Goal: Task Accomplishment & Management: Manage account settings

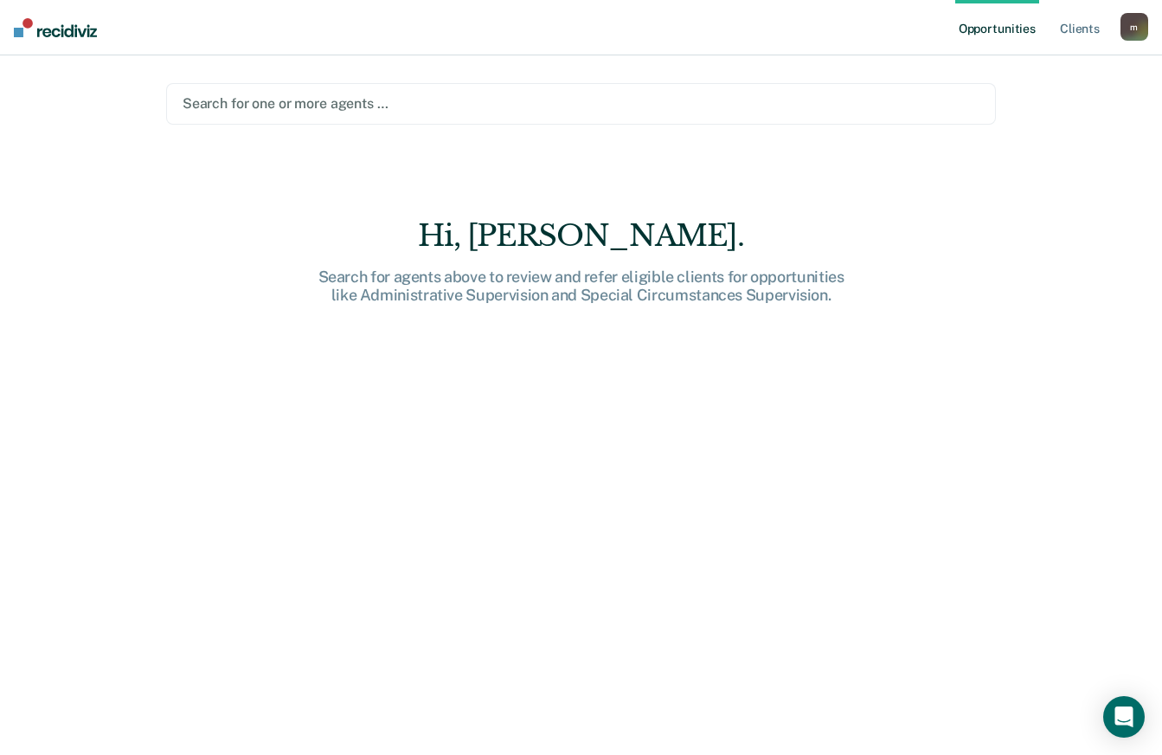
click at [340, 99] on div at bounding box center [581, 103] width 797 height 20
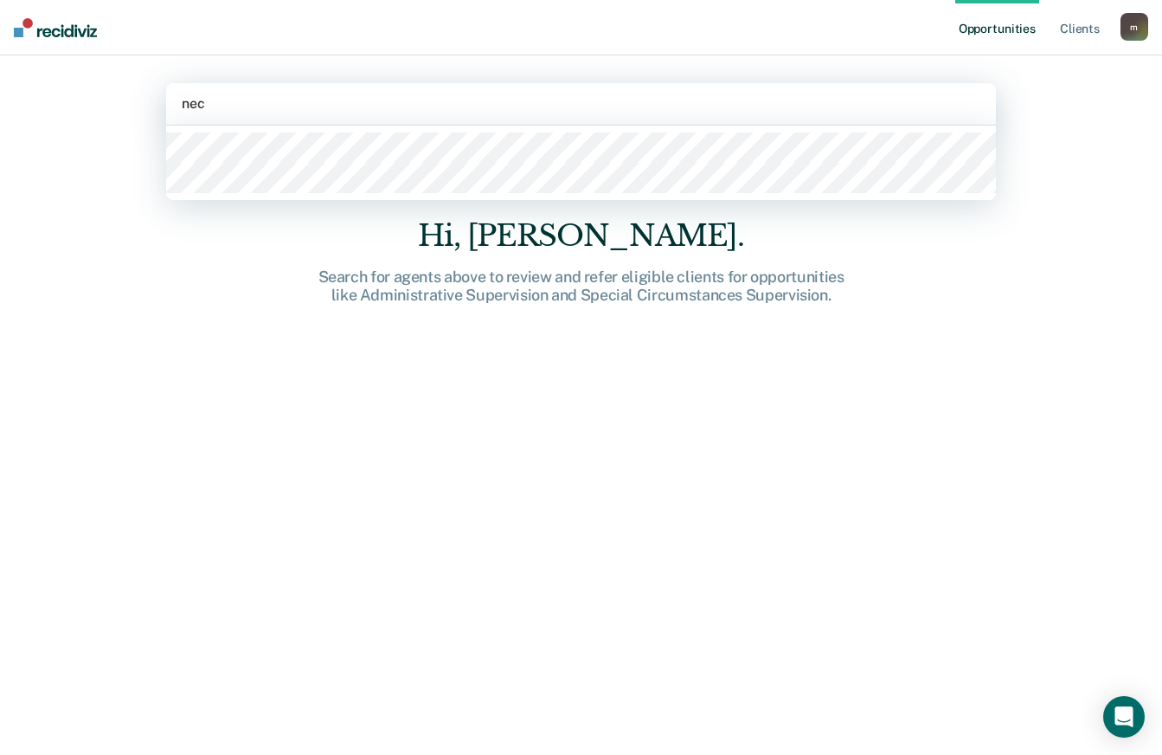
type input "neca"
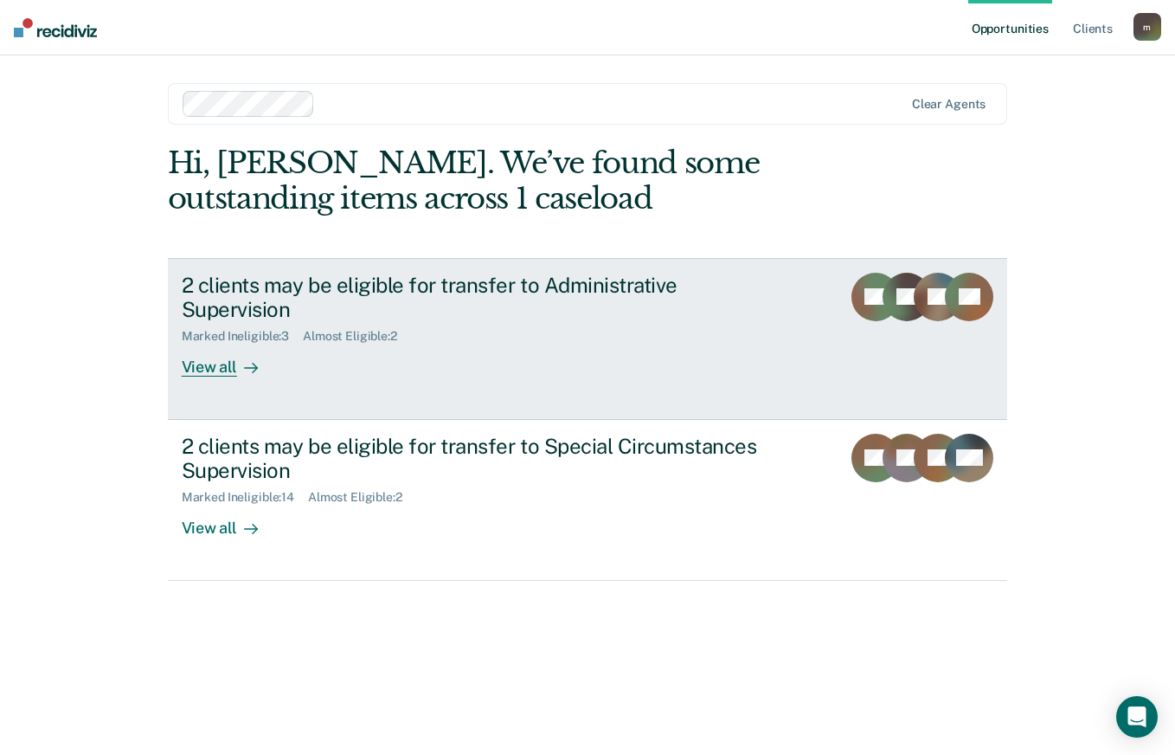
click at [450, 322] on div "Marked Ineligible : 3 Almost Eligible : 2" at bounding box center [486, 333] width 608 height 22
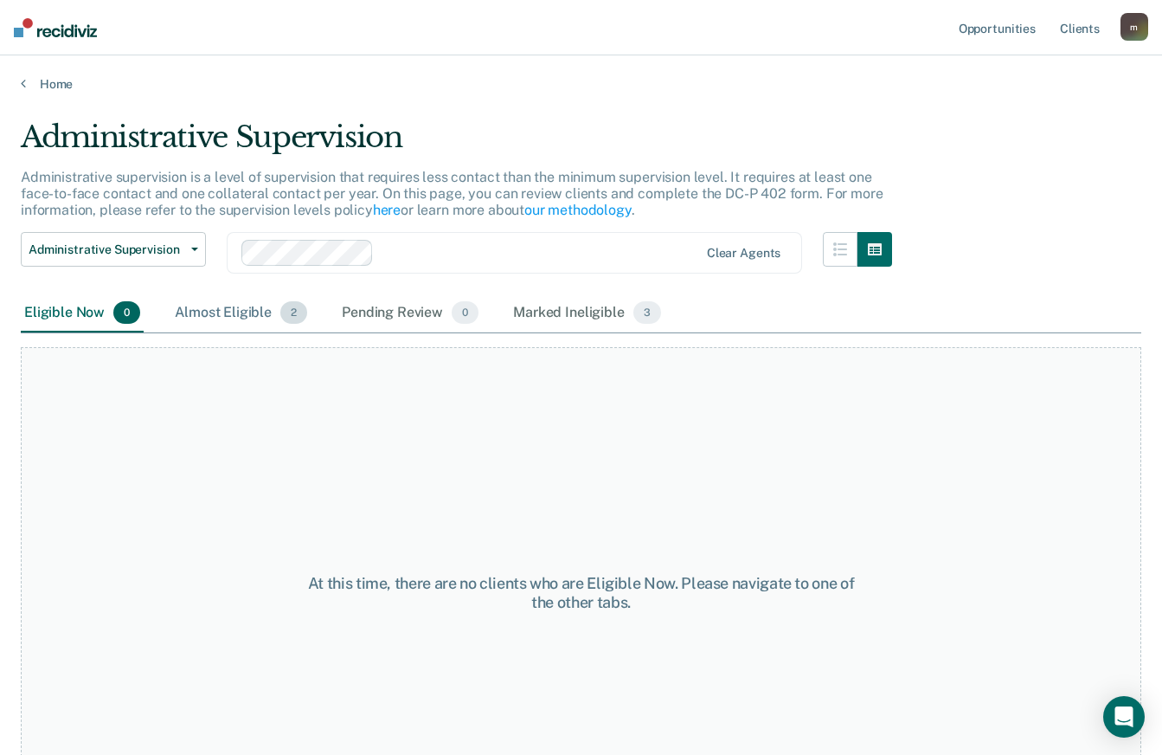
click at [259, 312] on div "Almost Eligible 2" at bounding box center [240, 313] width 139 height 38
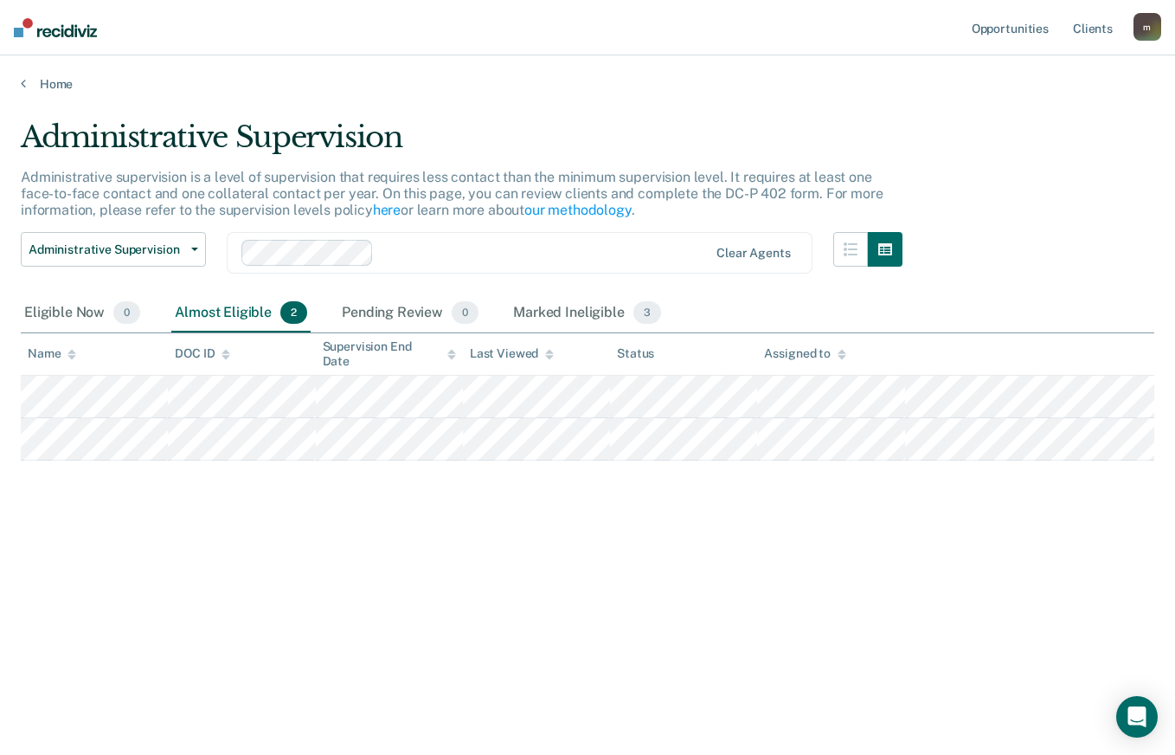
click at [402, 672] on div "Administrative Supervision Administrative supervision is a level of supervision…" at bounding box center [588, 399] width 1134 height 561
click at [660, 654] on div "Administrative Supervision Administrative supervision is a level of supervision…" at bounding box center [588, 399] width 1134 height 561
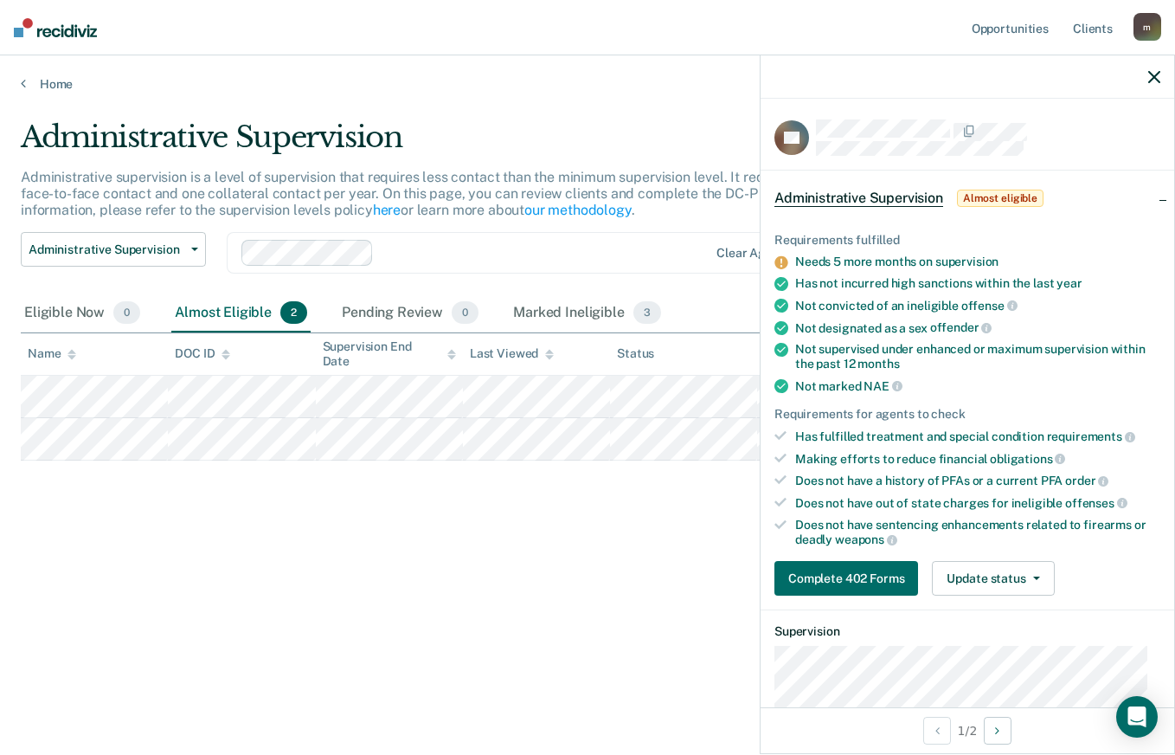
click at [667, 687] on main "Administrative Supervision Administrative supervision is a level of supervision…" at bounding box center [587, 421] width 1175 height 658
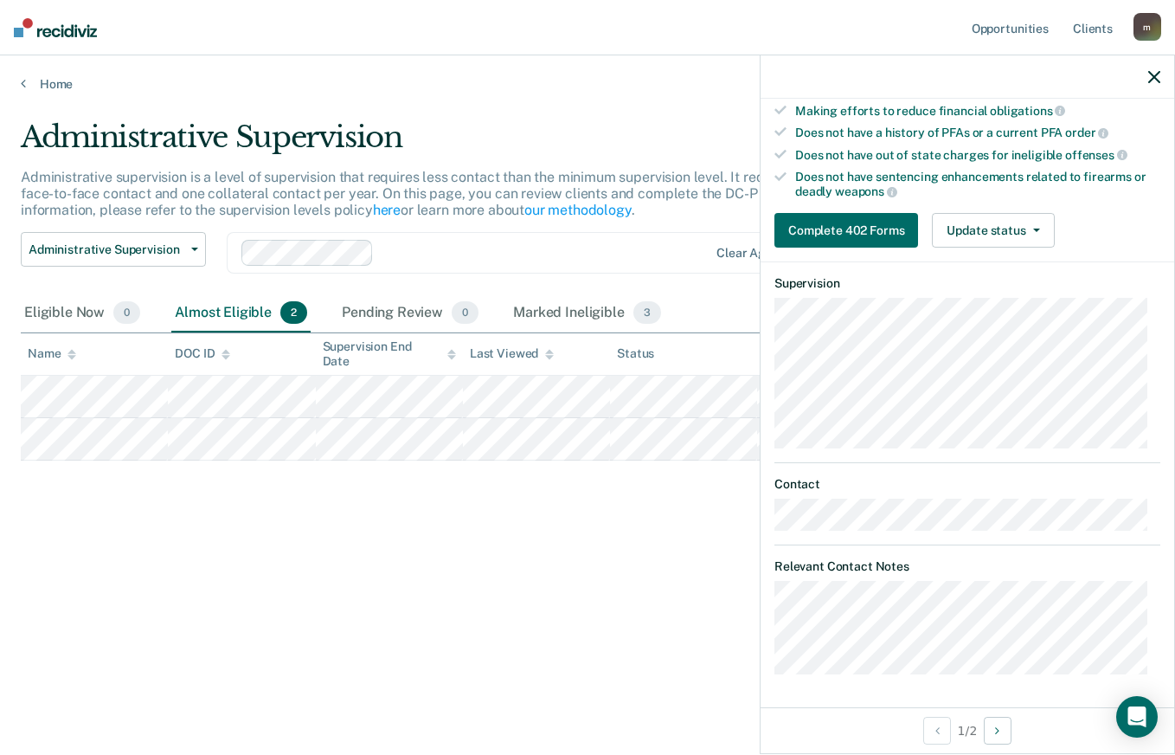
scroll to position [2, 0]
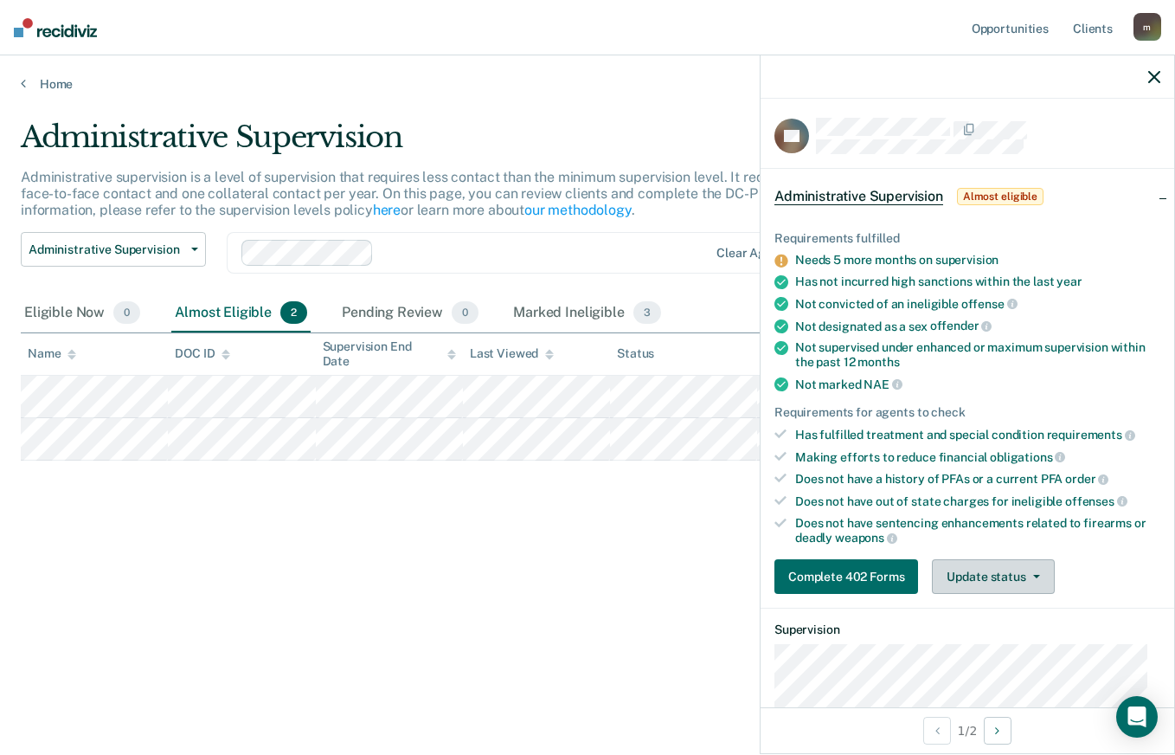
click at [1000, 574] on button "Update status" at bounding box center [993, 576] width 122 height 35
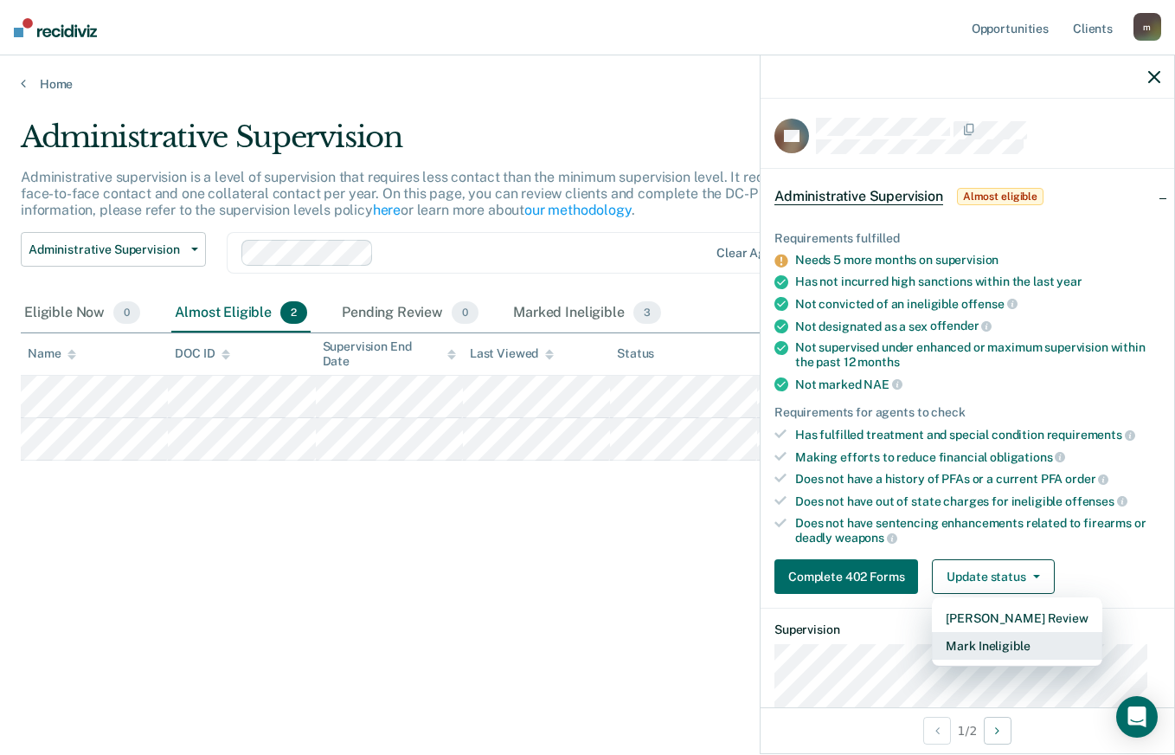
click at [1020, 637] on button "Mark Ineligible" at bounding box center [1017, 646] width 170 height 28
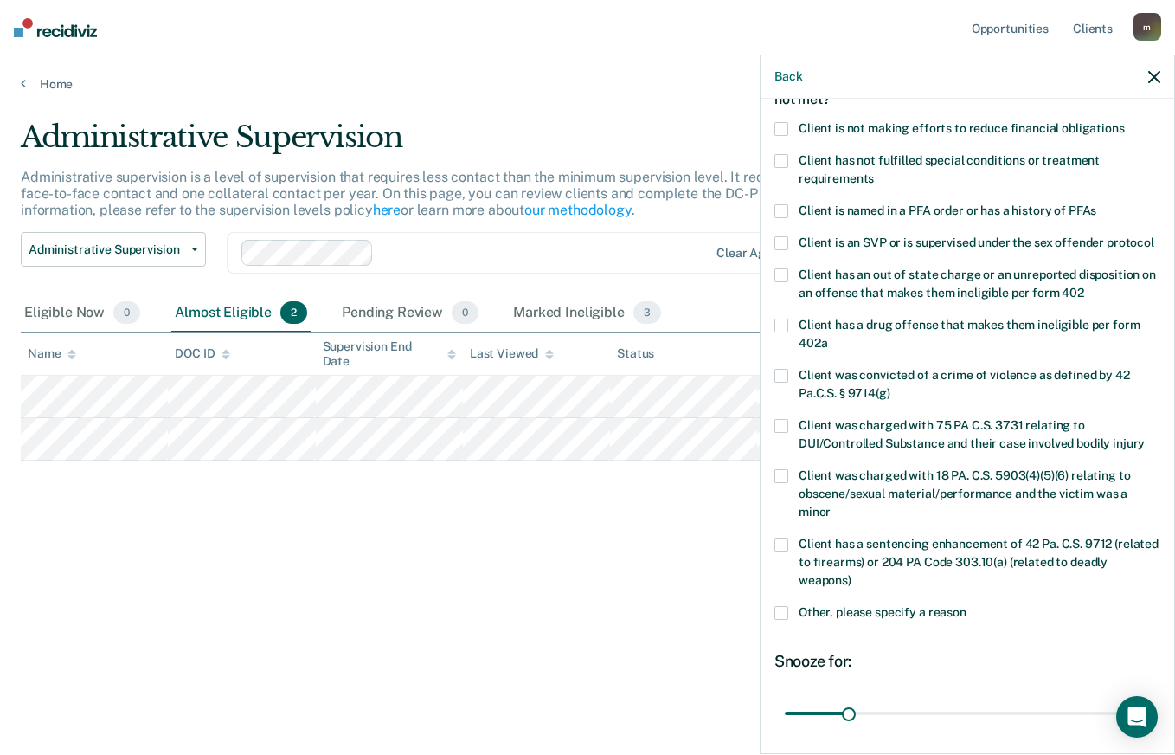
scroll to position [269, 0]
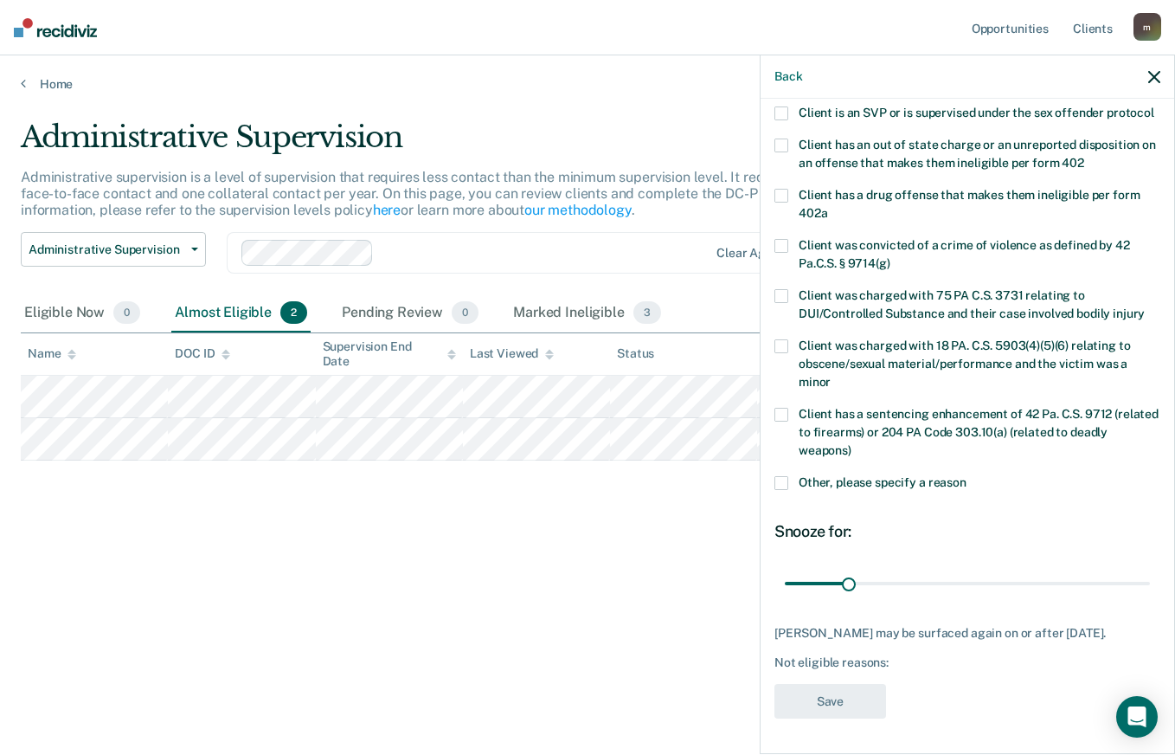
click at [787, 476] on span at bounding box center [782, 483] width 14 height 14
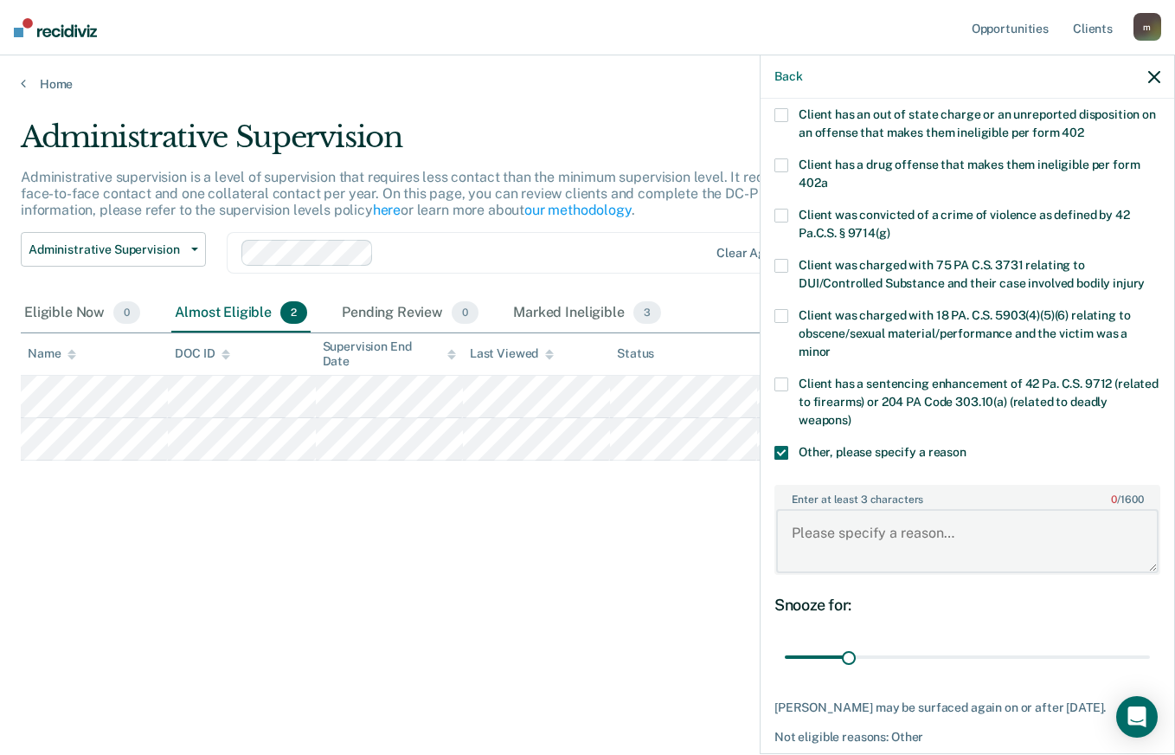
click at [869, 567] on textarea "Enter at least 3 characters 0 / 1600" at bounding box center [967, 541] width 383 height 64
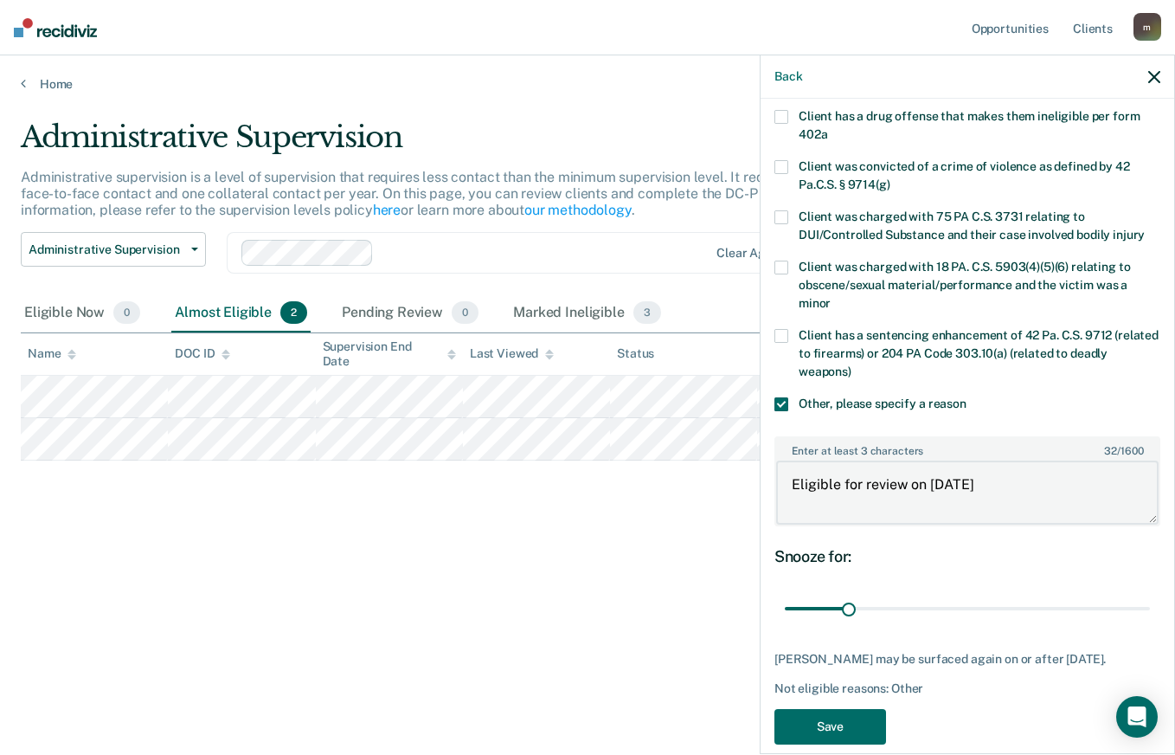
scroll to position [374, 0]
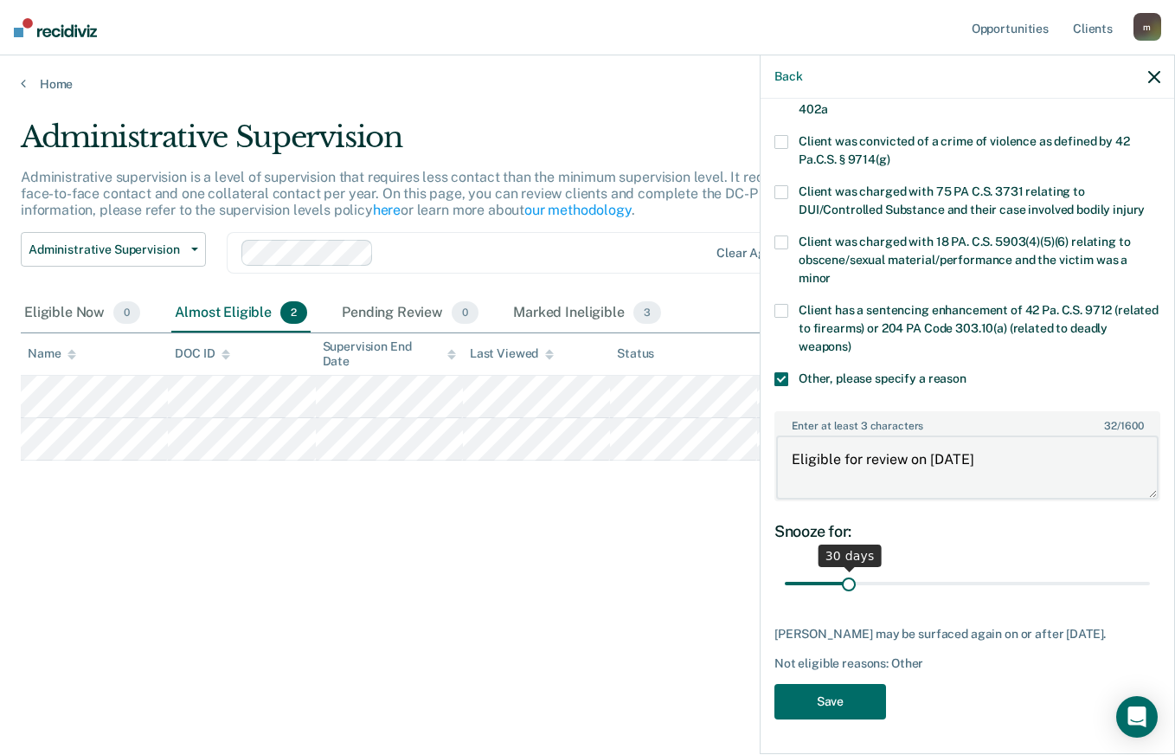
type textarea "Eligible for review on [DATE]"
drag, startPoint x: 845, startPoint y: 569, endPoint x: 1136, endPoint y: 586, distance: 291.2
type input "180"
click at [1136, 586] on input "range" at bounding box center [967, 584] width 365 height 30
click at [845, 691] on button "Save" at bounding box center [831, 701] width 112 height 35
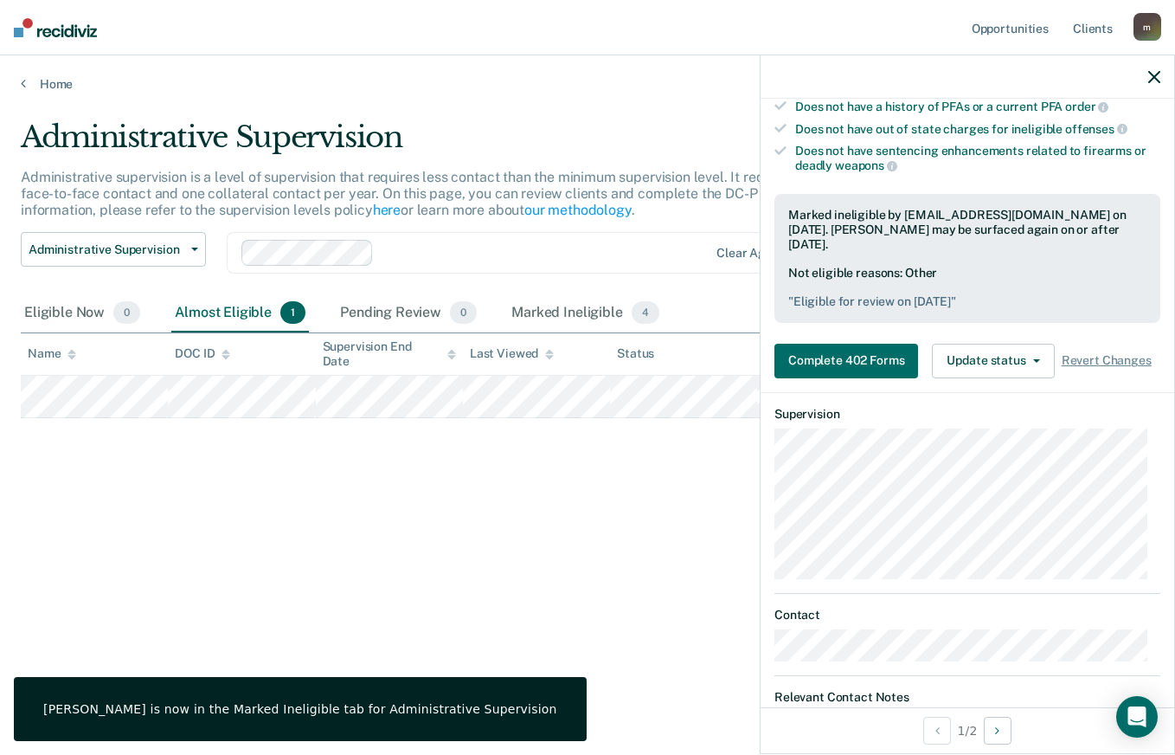
click at [1159, 78] on icon "button" at bounding box center [1154, 77] width 12 height 12
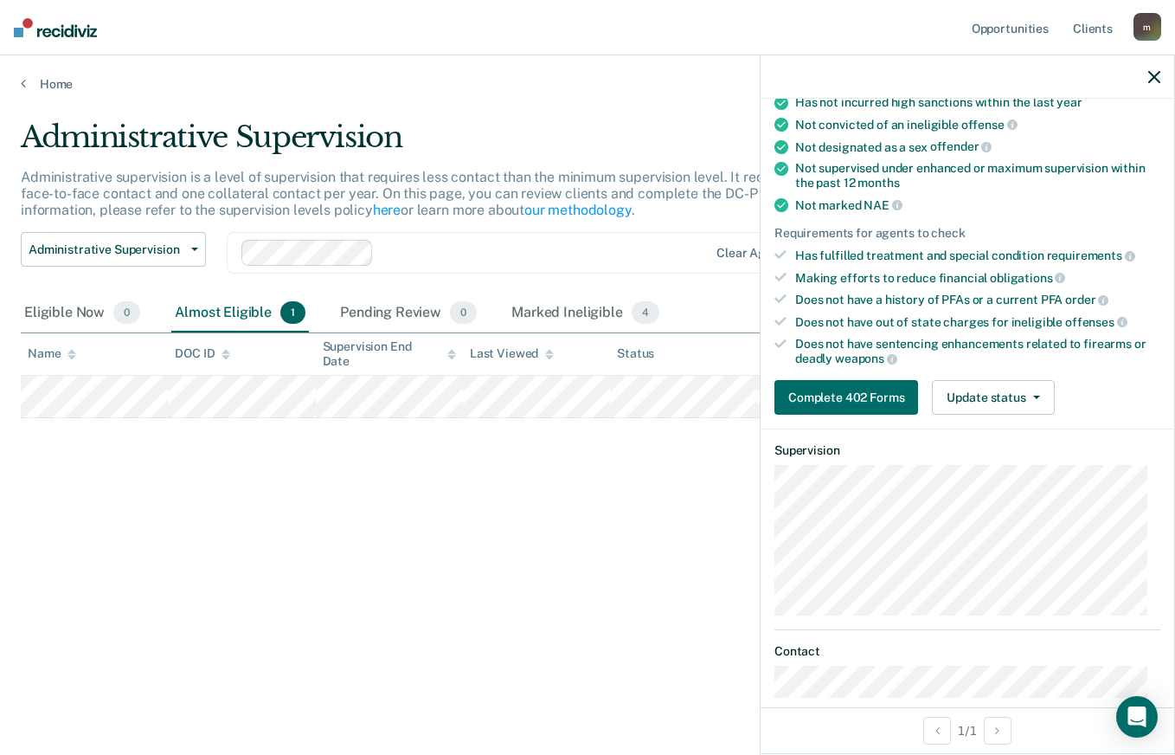
scroll to position [260, 0]
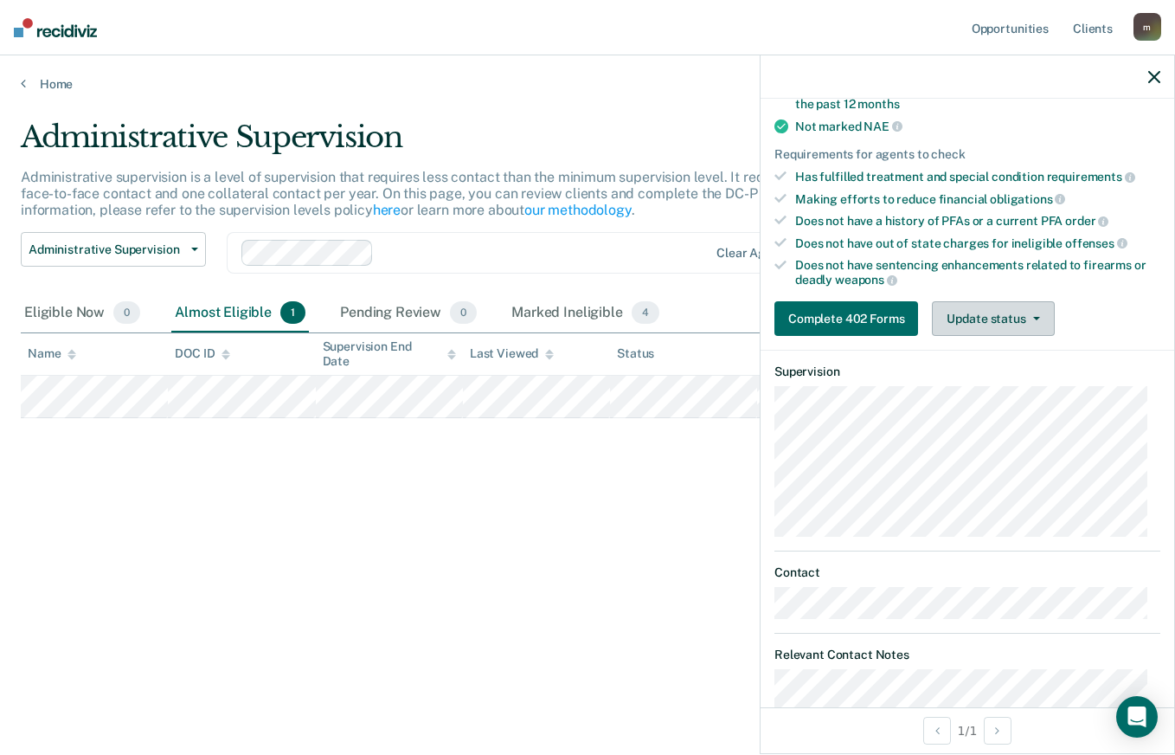
click at [986, 330] on button "Update status" at bounding box center [993, 318] width 122 height 35
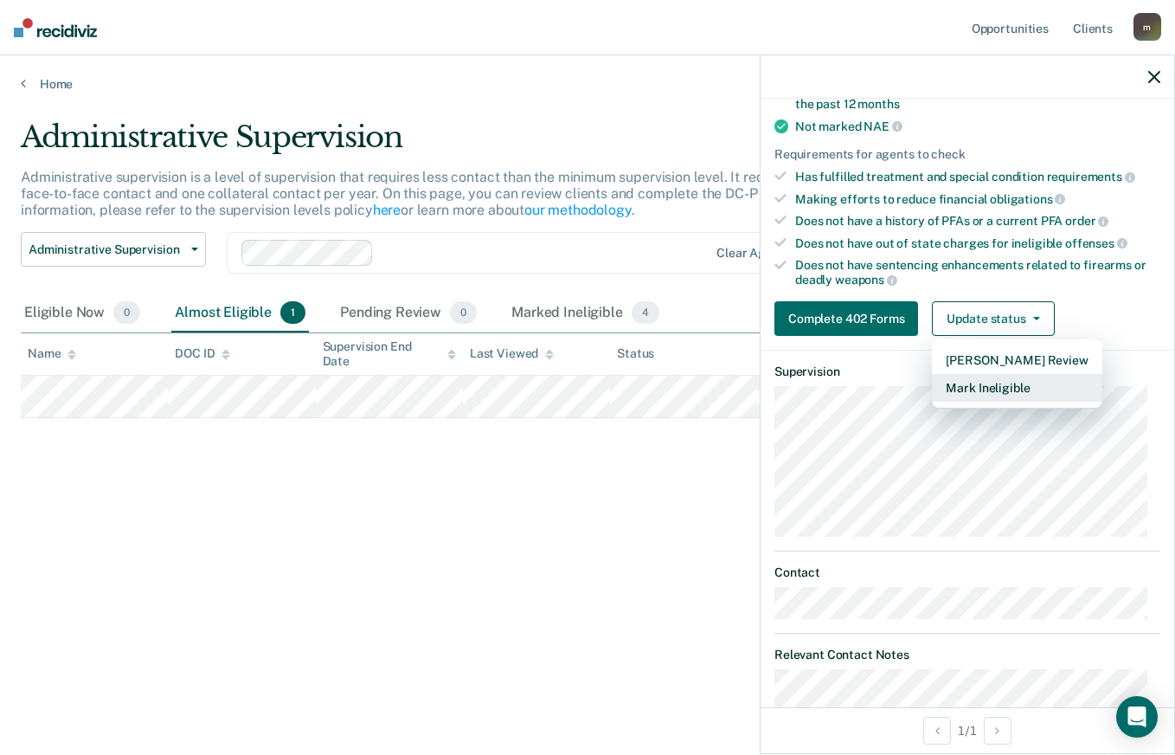
click at [985, 389] on button "Mark Ineligible" at bounding box center [1017, 388] width 170 height 28
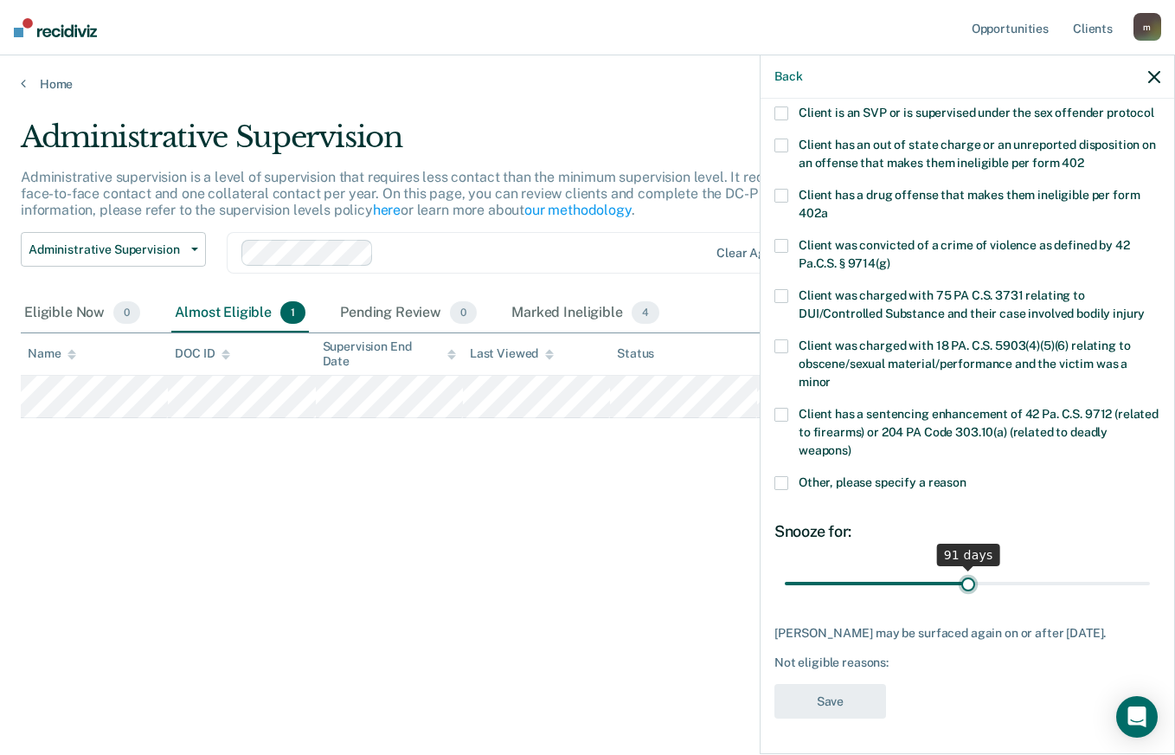
drag, startPoint x: 847, startPoint y: 573, endPoint x: 961, endPoint y: 593, distance: 116.0
type input "91"
click at [961, 593] on input "range" at bounding box center [967, 583] width 365 height 30
click at [786, 476] on span at bounding box center [782, 483] width 14 height 14
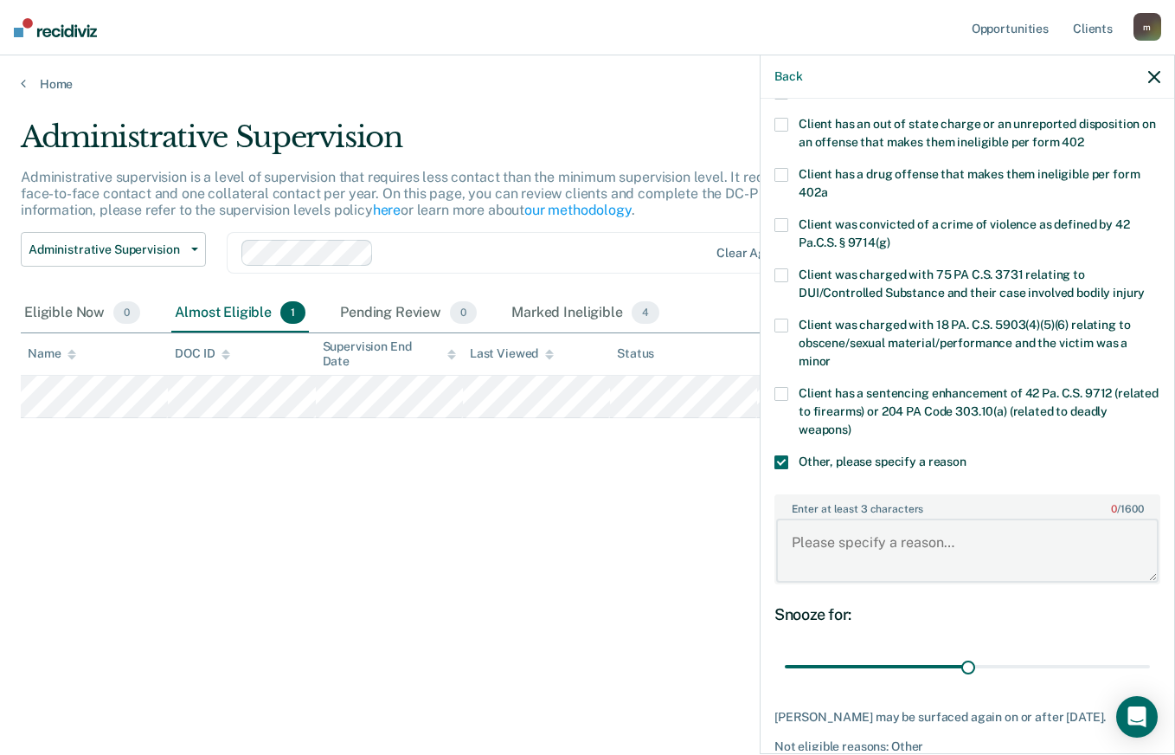
click at [869, 536] on textarea "Enter at least 3 characters 0 / 1600" at bounding box center [967, 550] width 383 height 64
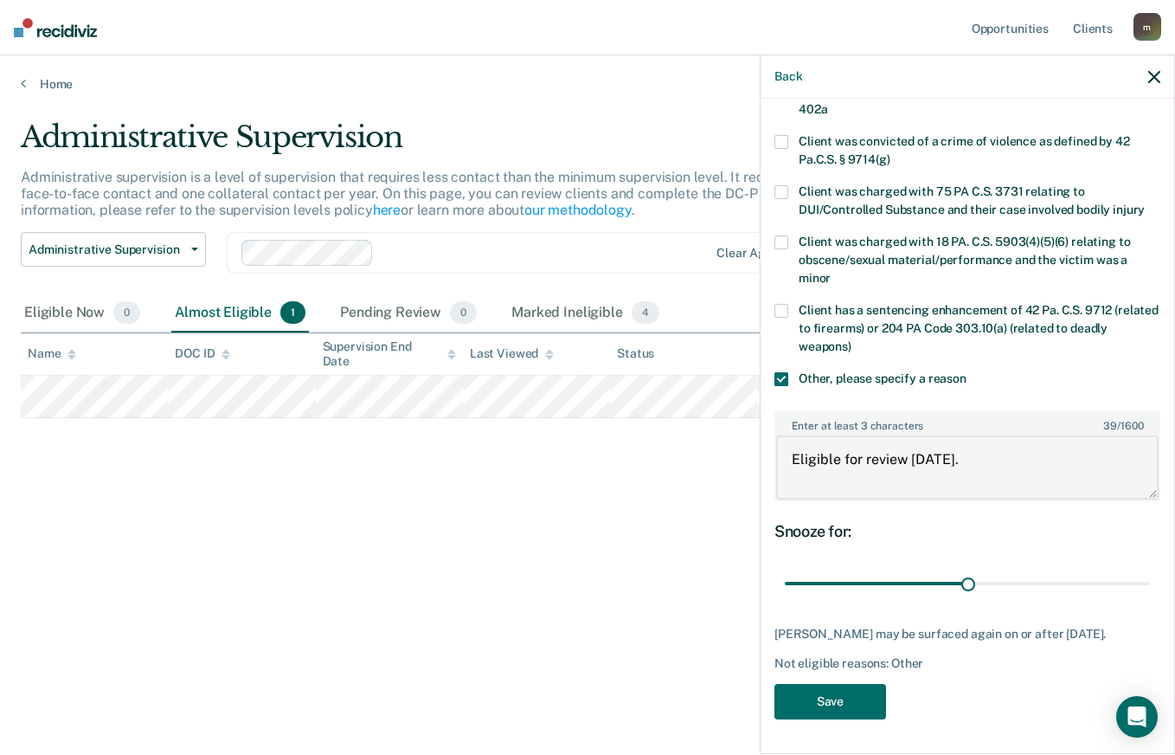
scroll to position [374, 0]
type textarea "Eligible for review [DATE]."
click at [837, 701] on button "Save" at bounding box center [831, 701] width 112 height 35
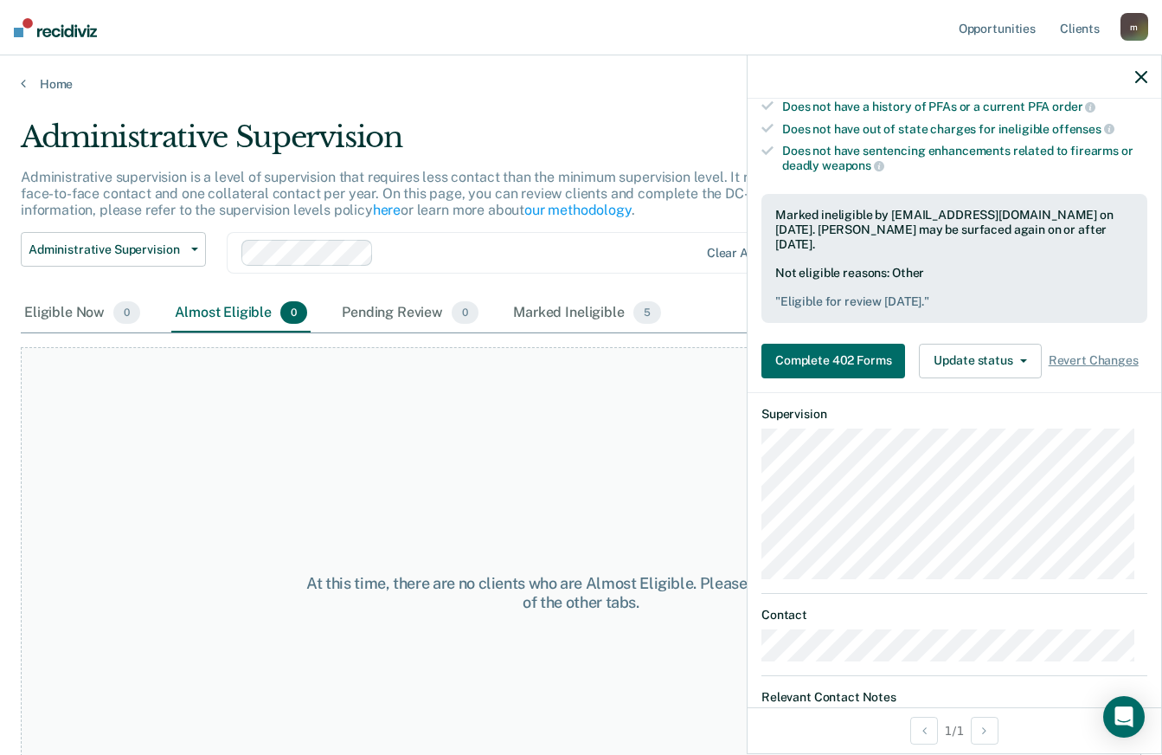
click at [1142, 80] on icon "button" at bounding box center [1141, 77] width 12 height 12
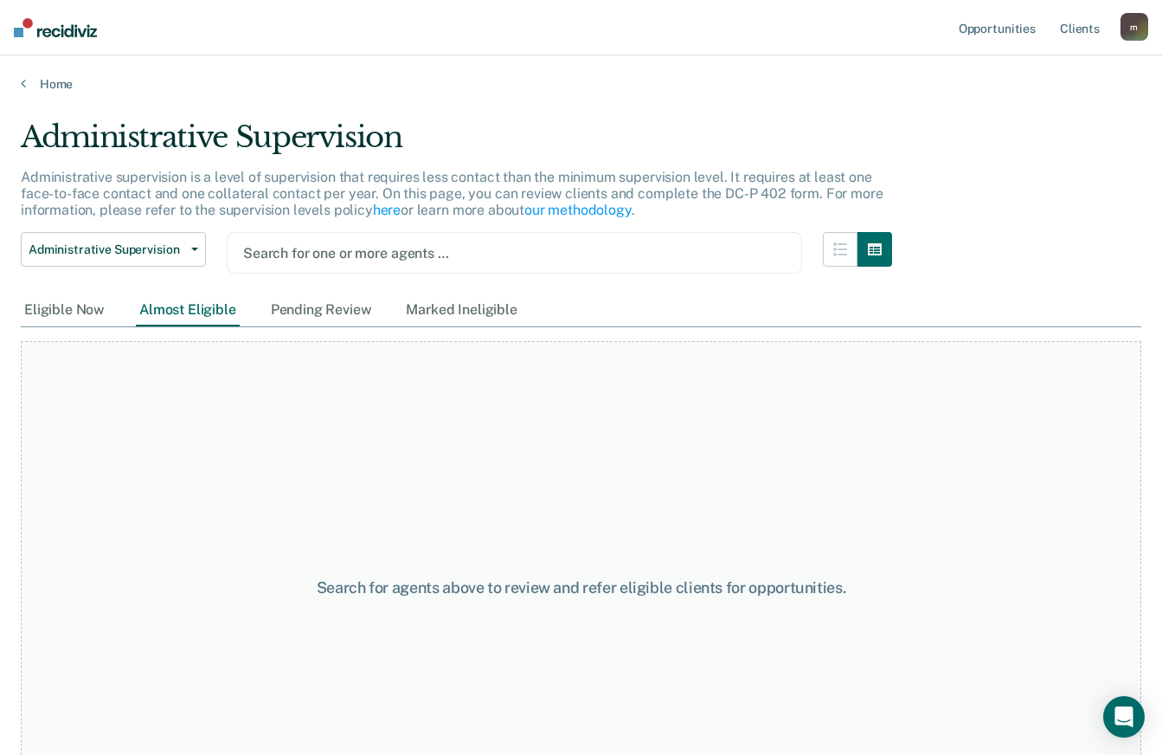
click at [345, 251] on div at bounding box center [514, 253] width 543 height 20
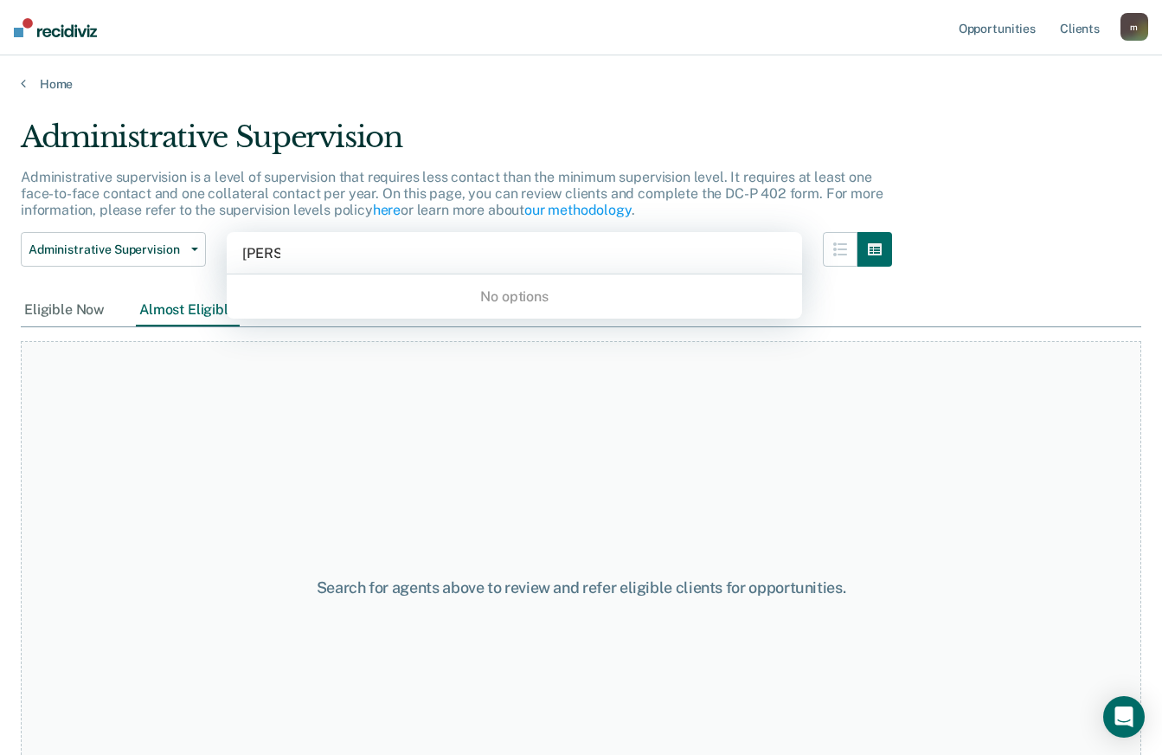
type input "[PERSON_NAME]"
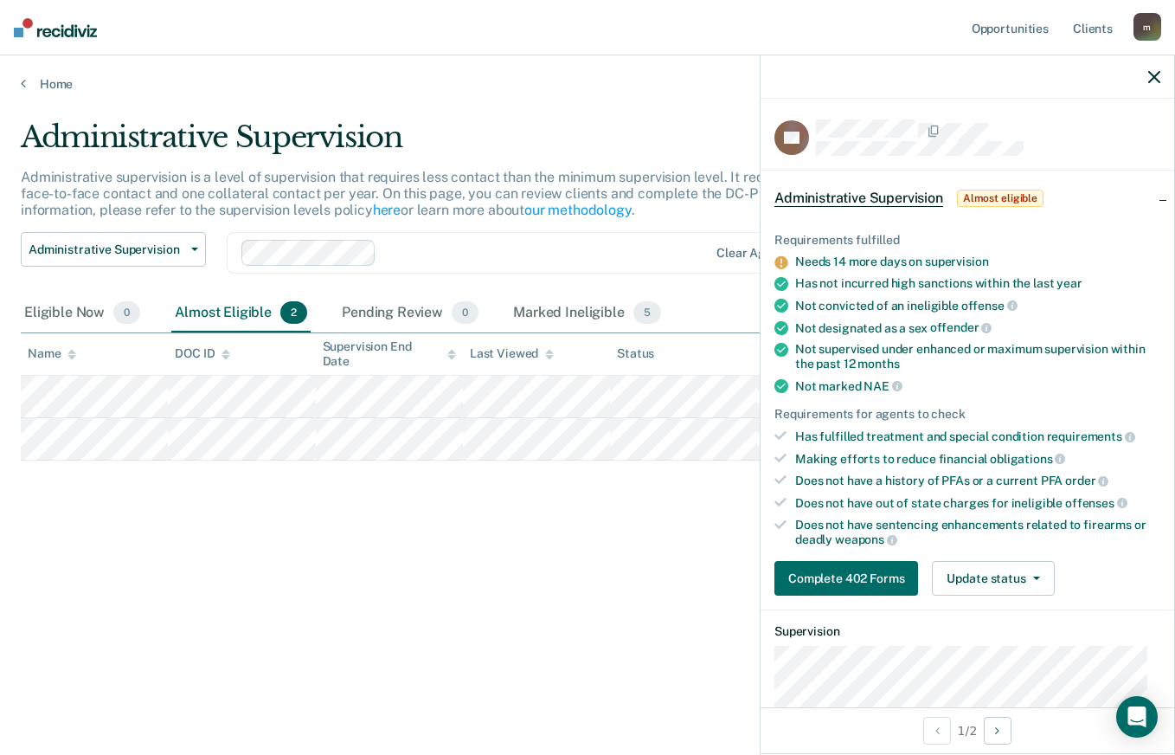
click at [543, 682] on main "Administrative Supervision Administrative supervision is a level of supervision…" at bounding box center [587, 421] width 1175 height 658
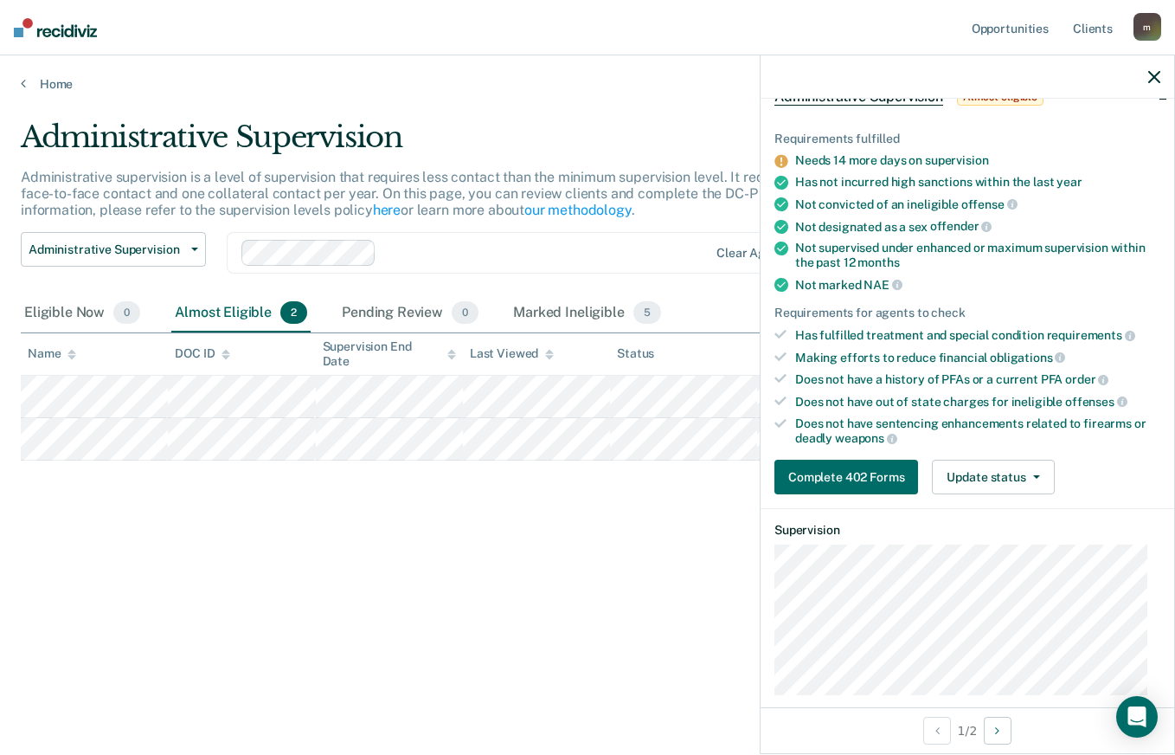
scroll to position [260, 0]
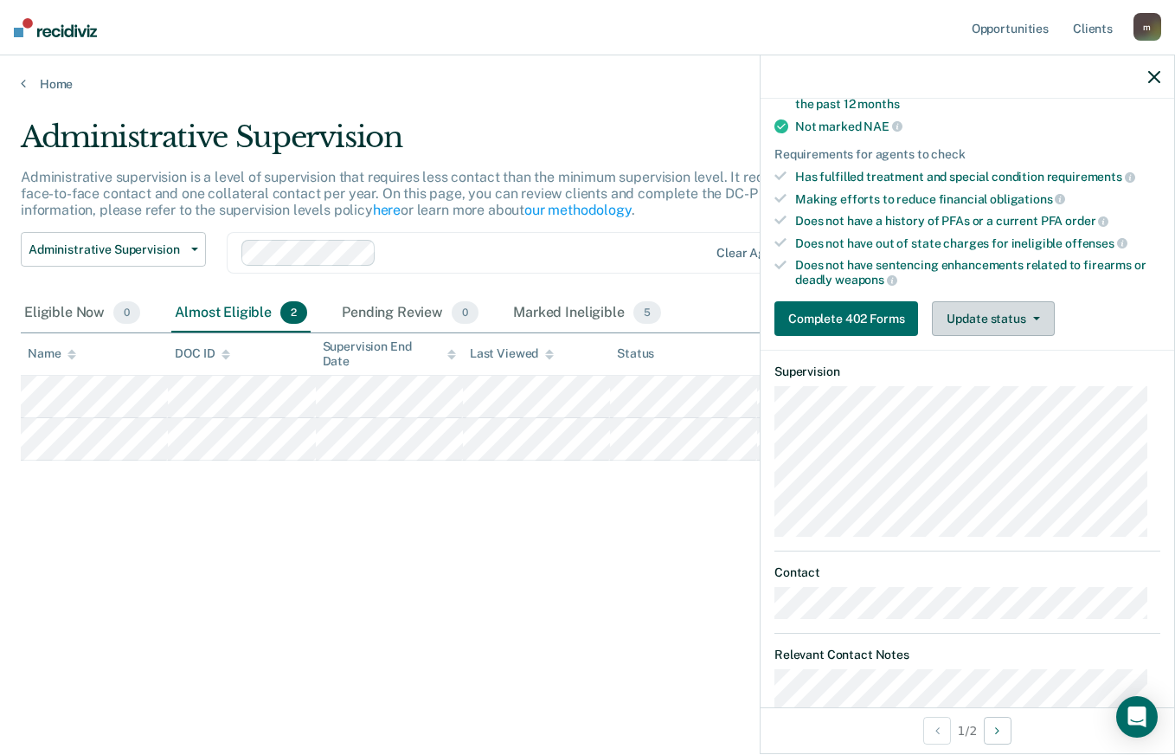
click at [990, 323] on button "Update status" at bounding box center [993, 318] width 122 height 35
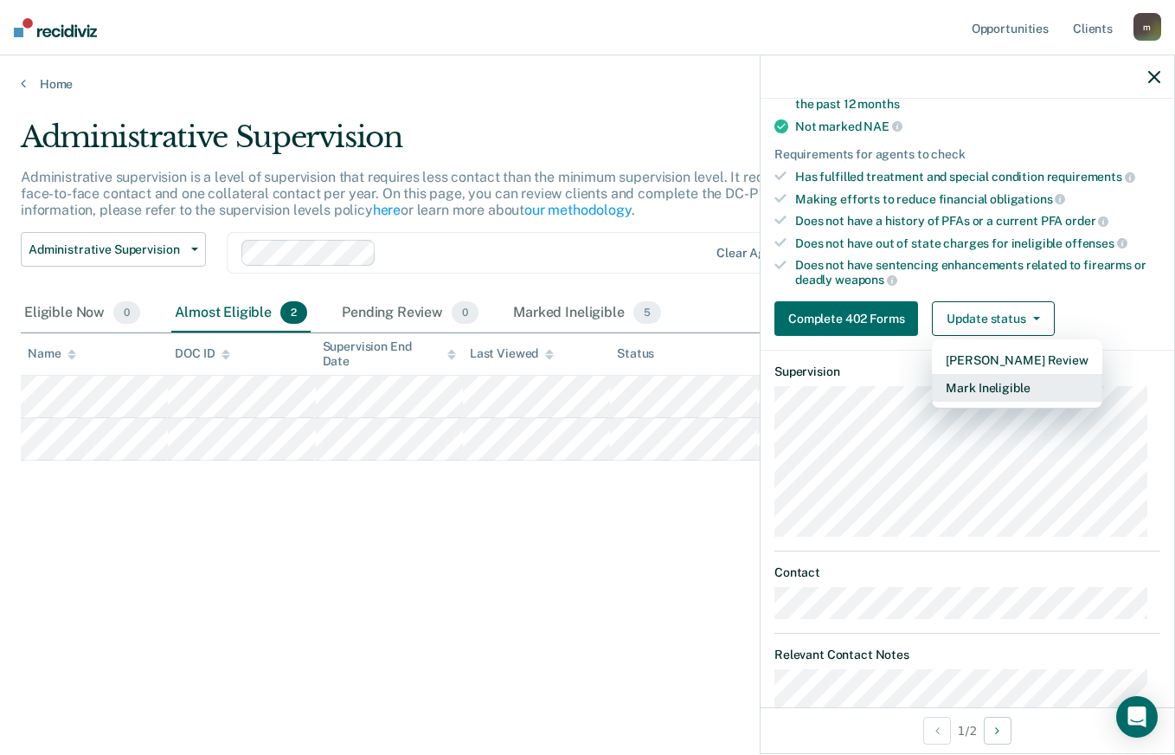
click at [987, 389] on button "Mark Ineligible" at bounding box center [1017, 388] width 170 height 28
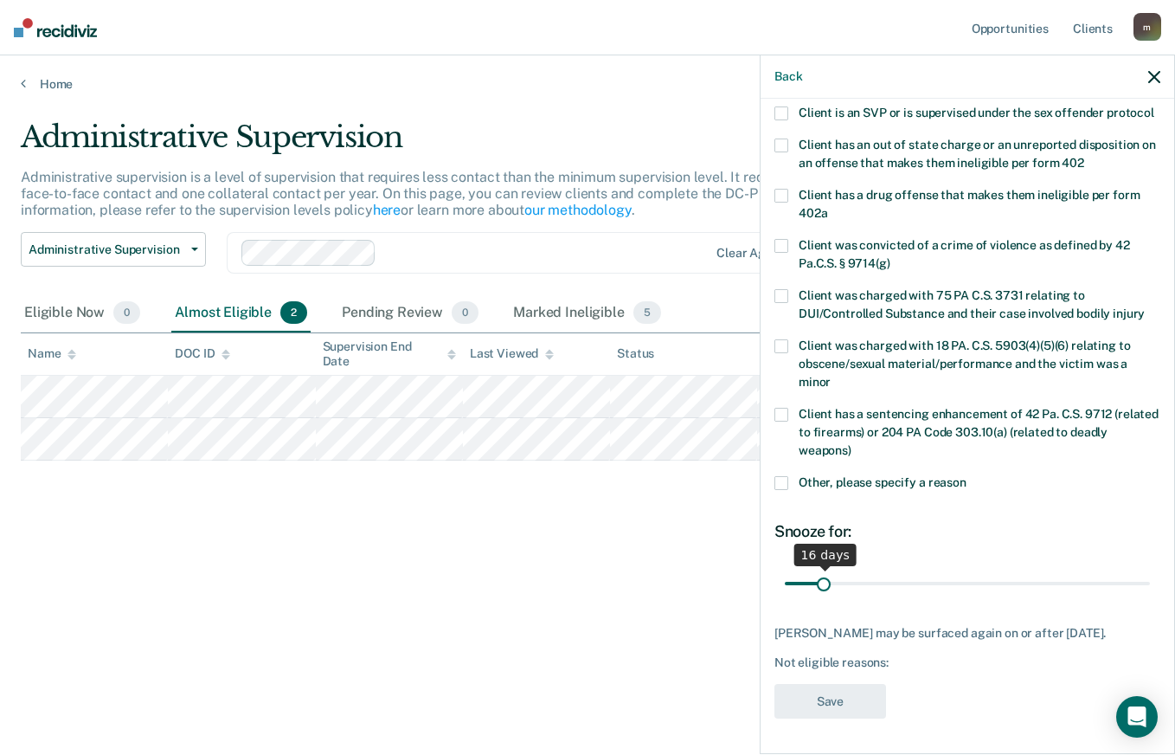
scroll to position [254, 0]
drag, startPoint x: 852, startPoint y: 569, endPoint x: 820, endPoint y: 572, distance: 31.3
type input "15"
click at [820, 572] on input "range" at bounding box center [967, 583] width 365 height 30
click at [785, 485] on span at bounding box center [782, 483] width 14 height 14
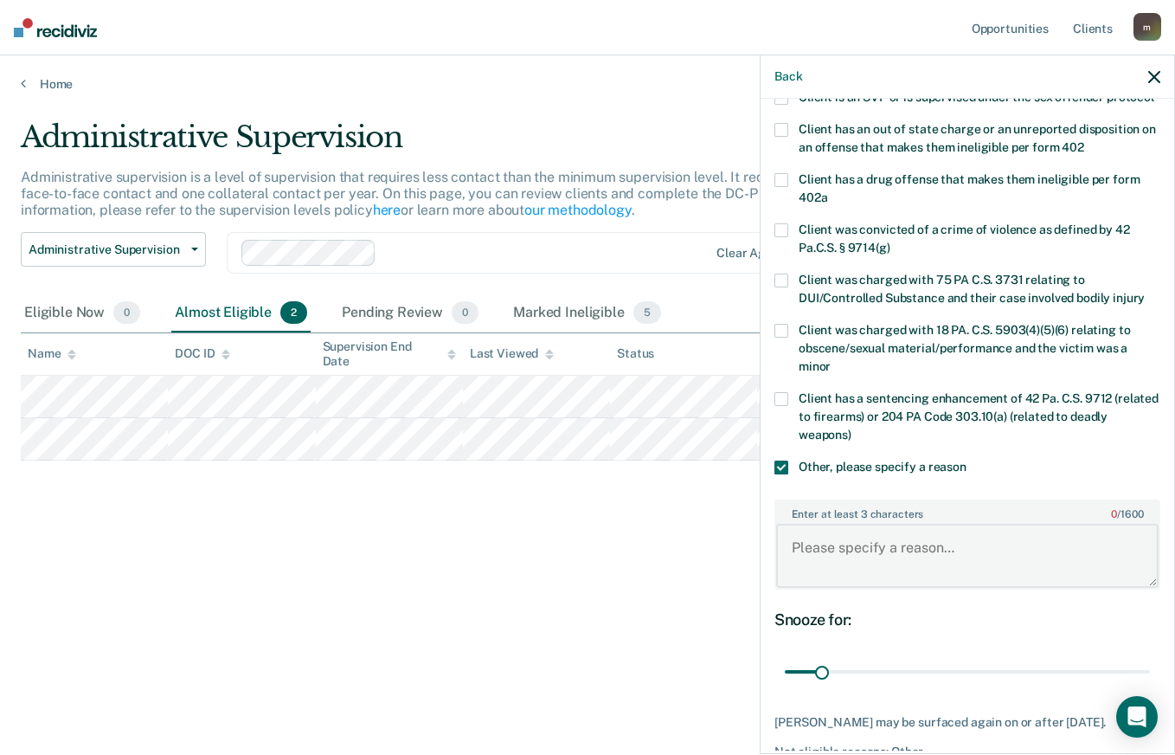
click at [887, 562] on textarea "Enter at least 3 characters 0 / 1600" at bounding box center [967, 556] width 383 height 64
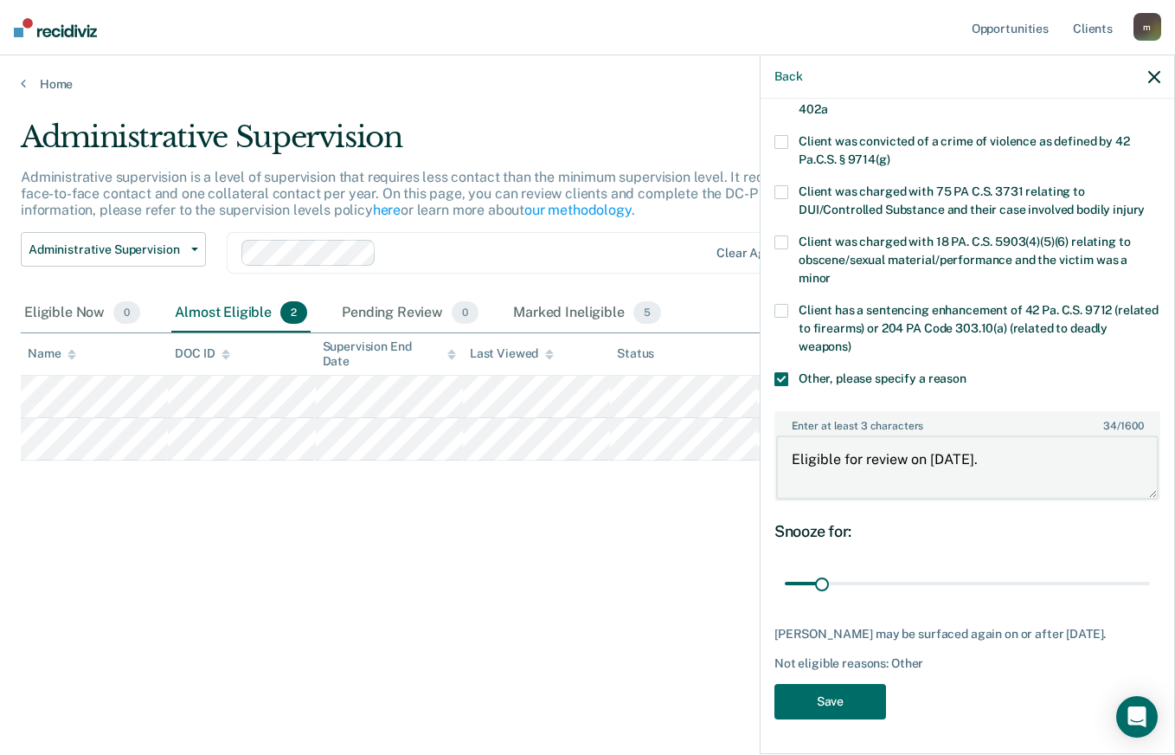
scroll to position [359, 0]
type textarea "Eligible for review on [DATE]."
click at [825, 701] on button "Save" at bounding box center [831, 701] width 112 height 35
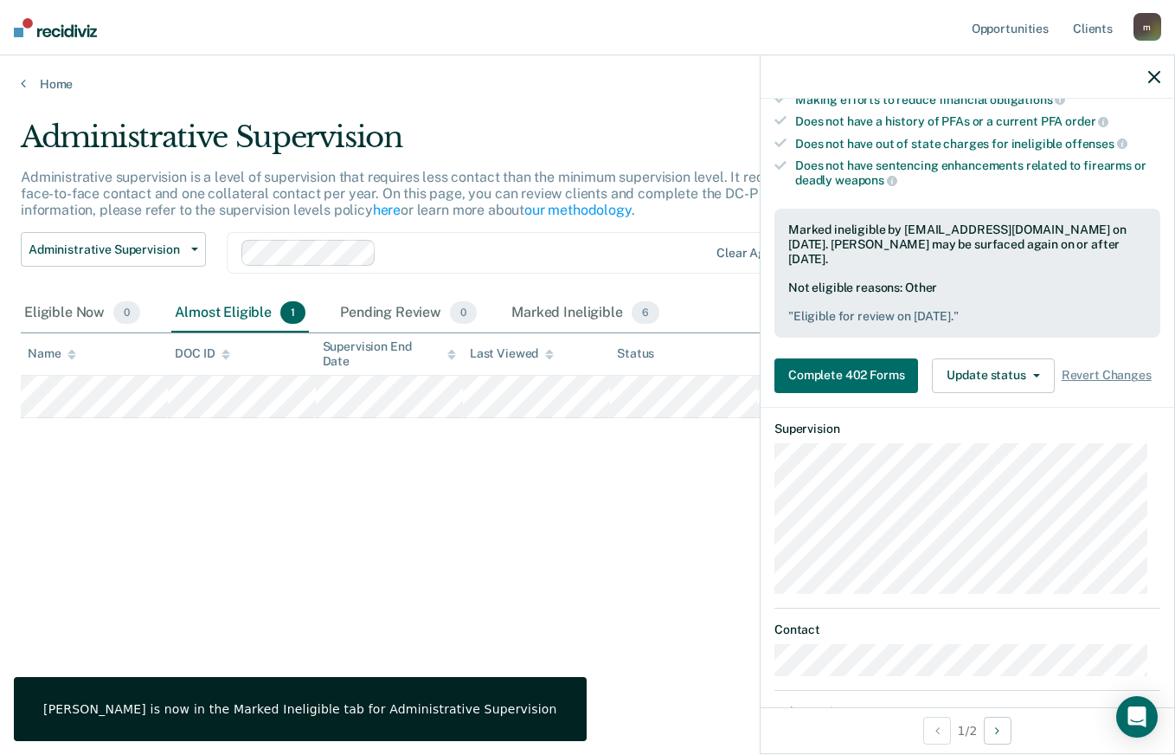
click at [1157, 78] on icon "button" at bounding box center [1154, 77] width 12 height 12
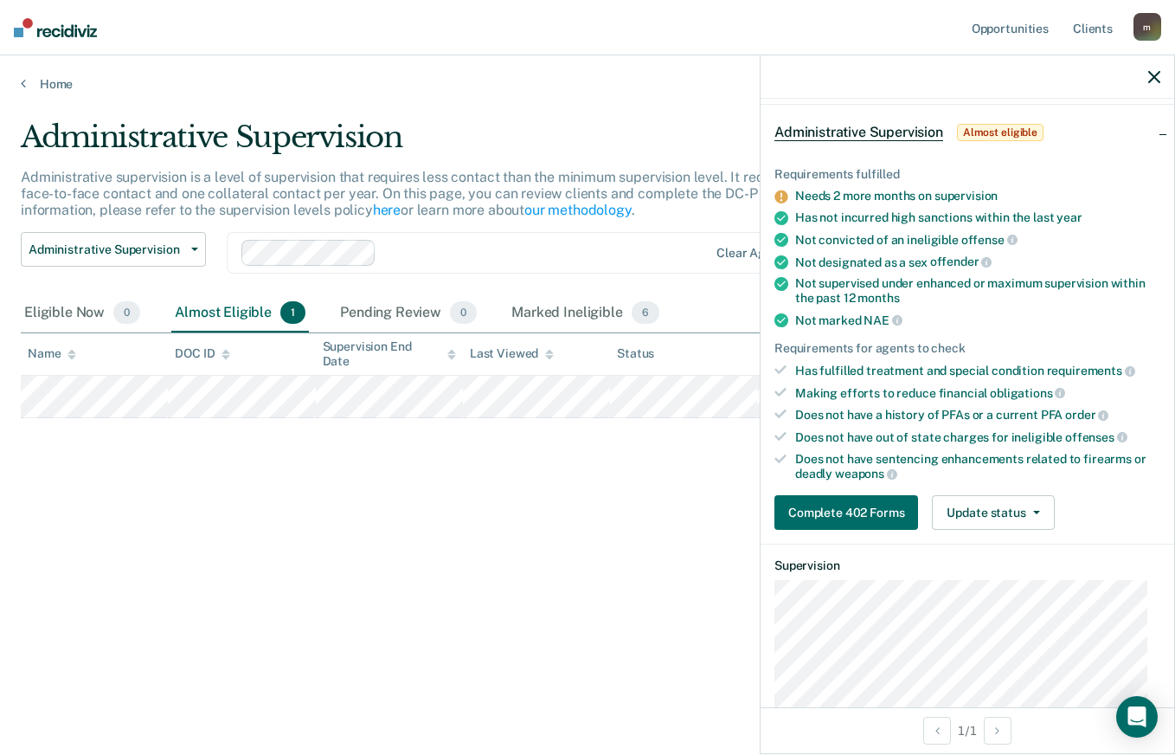
scroll to position [260, 0]
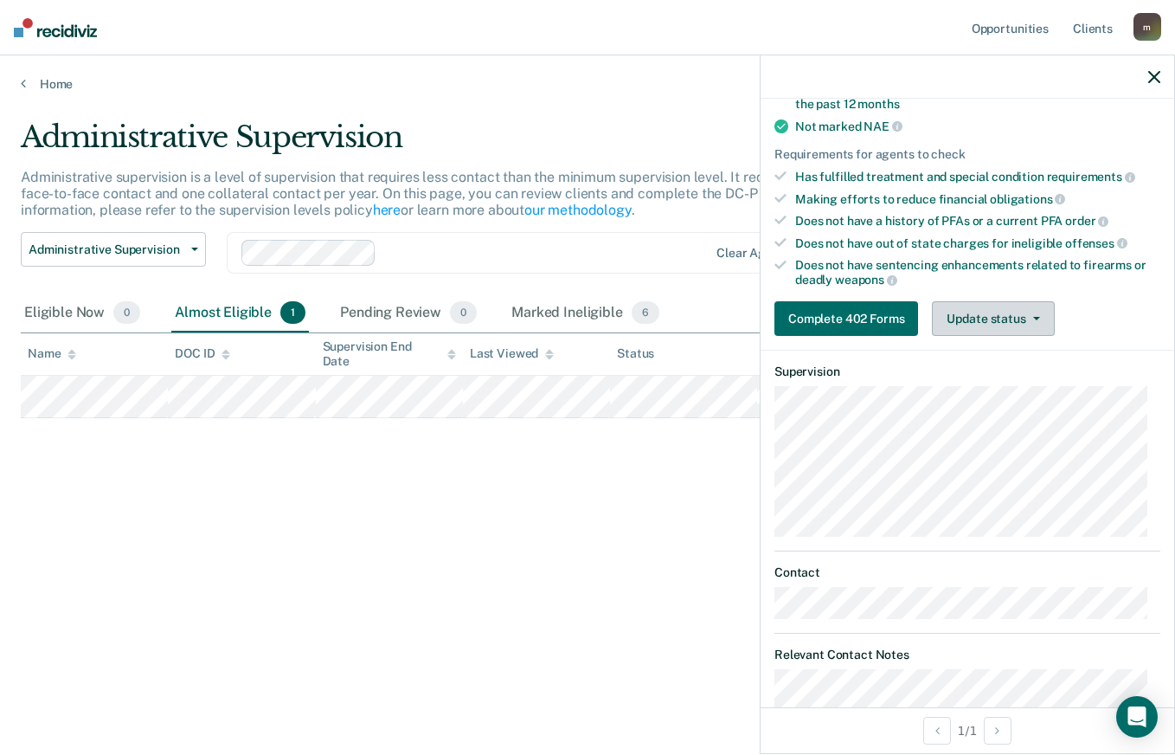
click at [1013, 316] on button "Update status" at bounding box center [993, 318] width 122 height 35
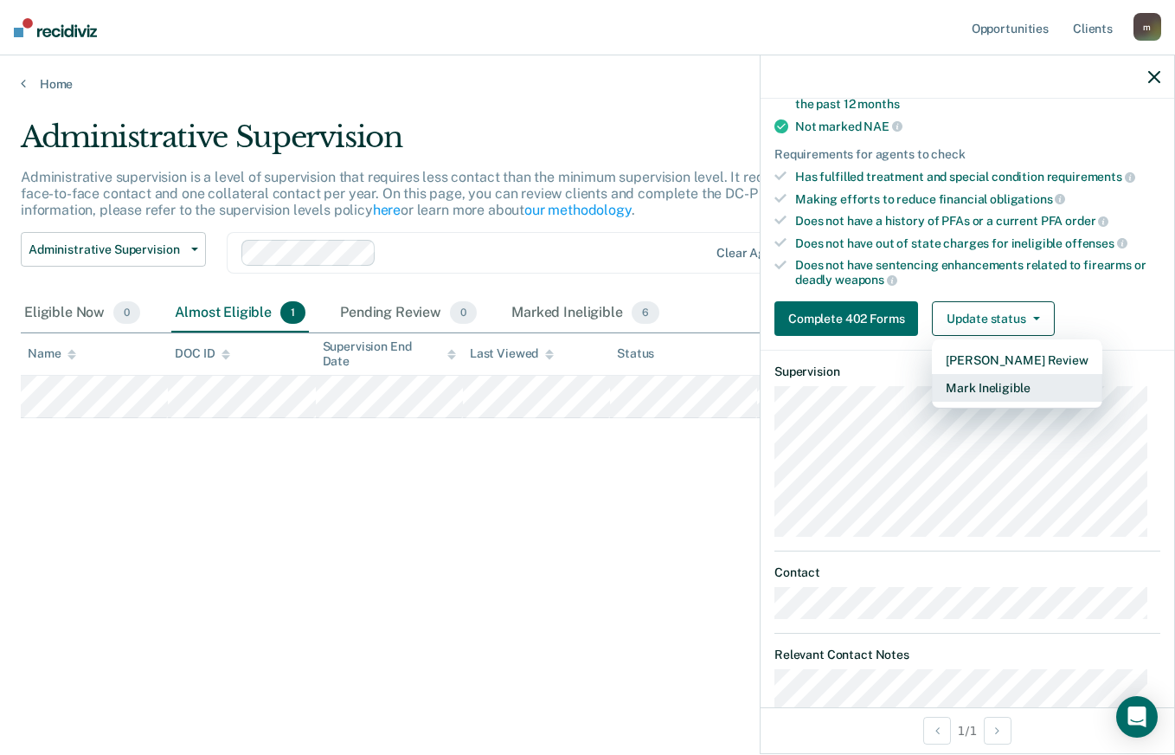
click at [1010, 383] on button "Mark Ineligible" at bounding box center [1017, 388] width 170 height 28
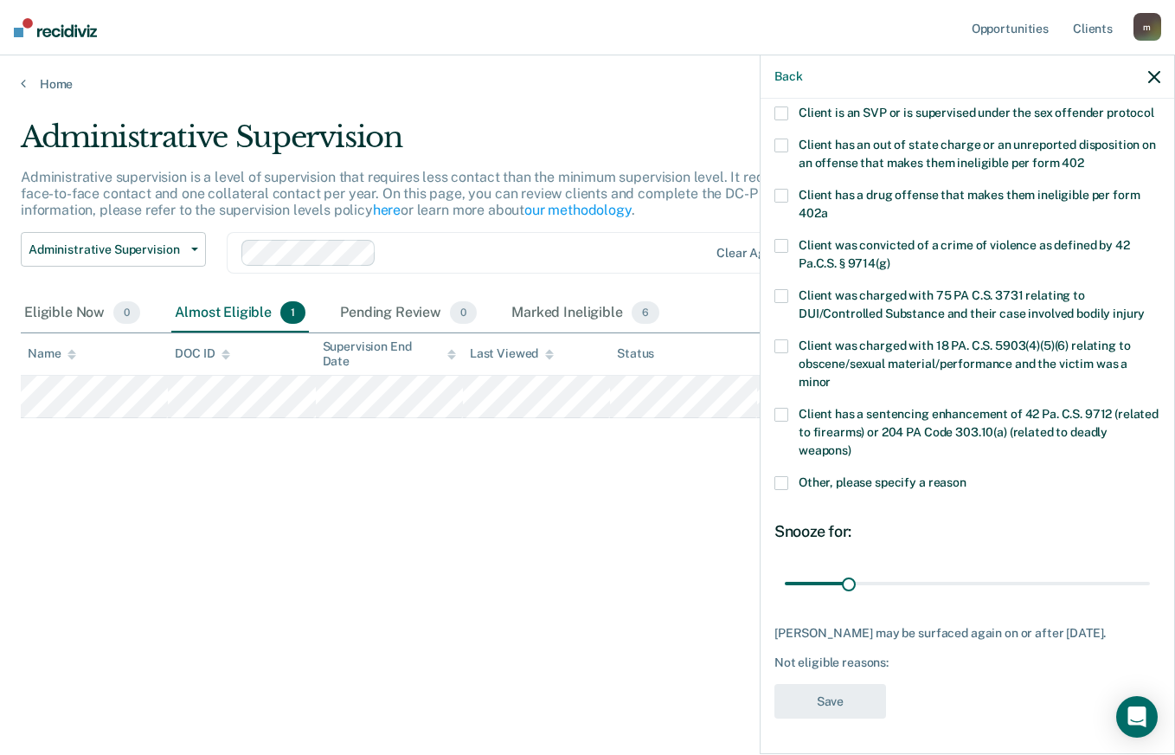
scroll to position [269, 0]
drag, startPoint x: 844, startPoint y: 569, endPoint x: 934, endPoint y: 590, distance: 92.4
type input "76"
click at [934, 590] on input "range" at bounding box center [967, 583] width 365 height 30
drag, startPoint x: 786, startPoint y: 466, endPoint x: 820, endPoint y: 488, distance: 40.6
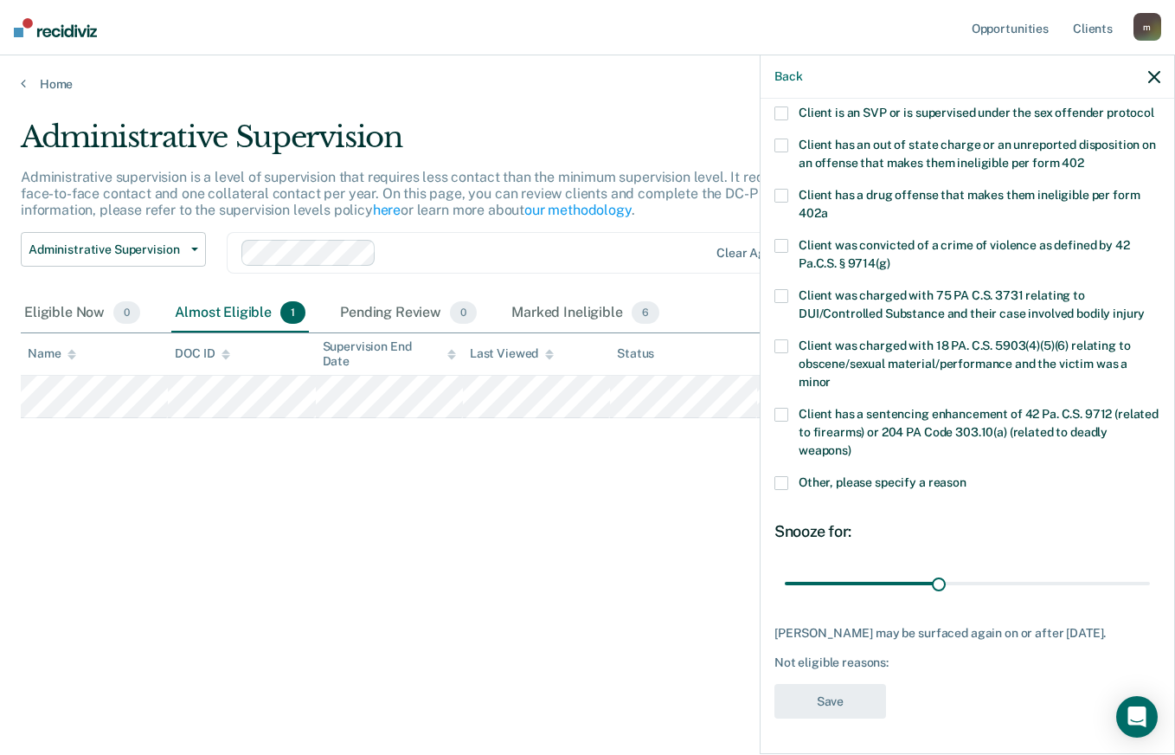
click at [787, 476] on span at bounding box center [782, 483] width 14 height 14
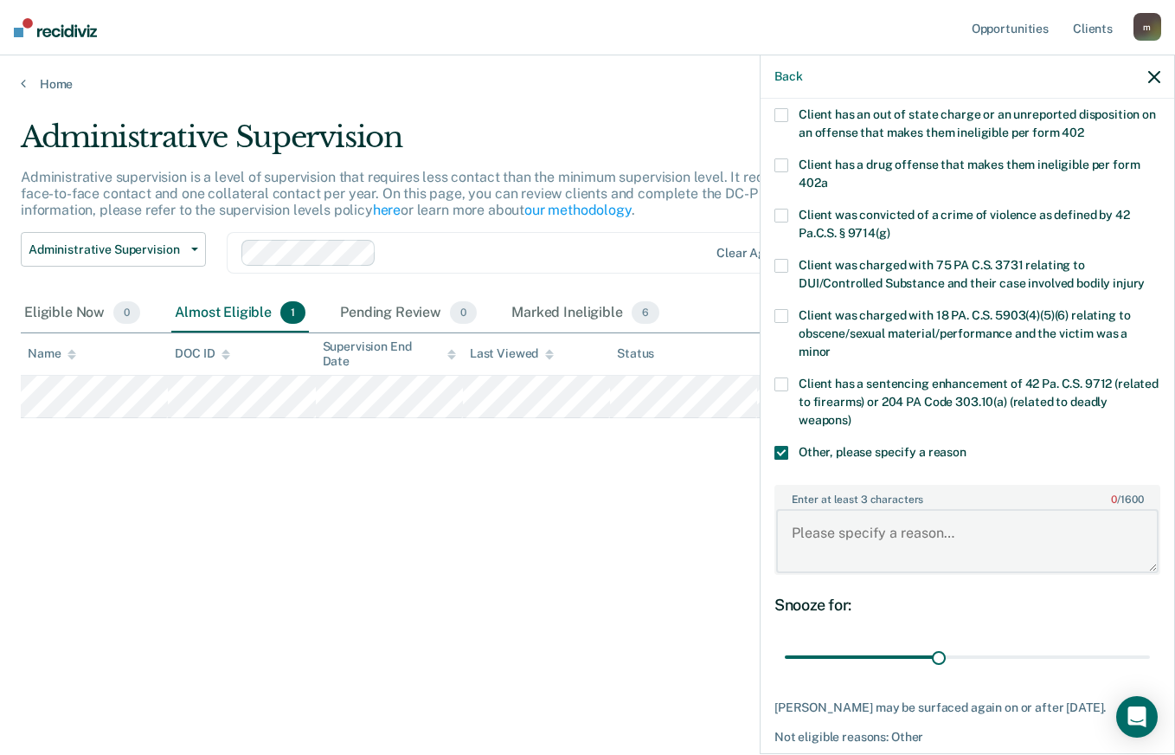
click at [919, 545] on textarea "Enter at least 3 characters 0 / 1600" at bounding box center [967, 541] width 383 height 64
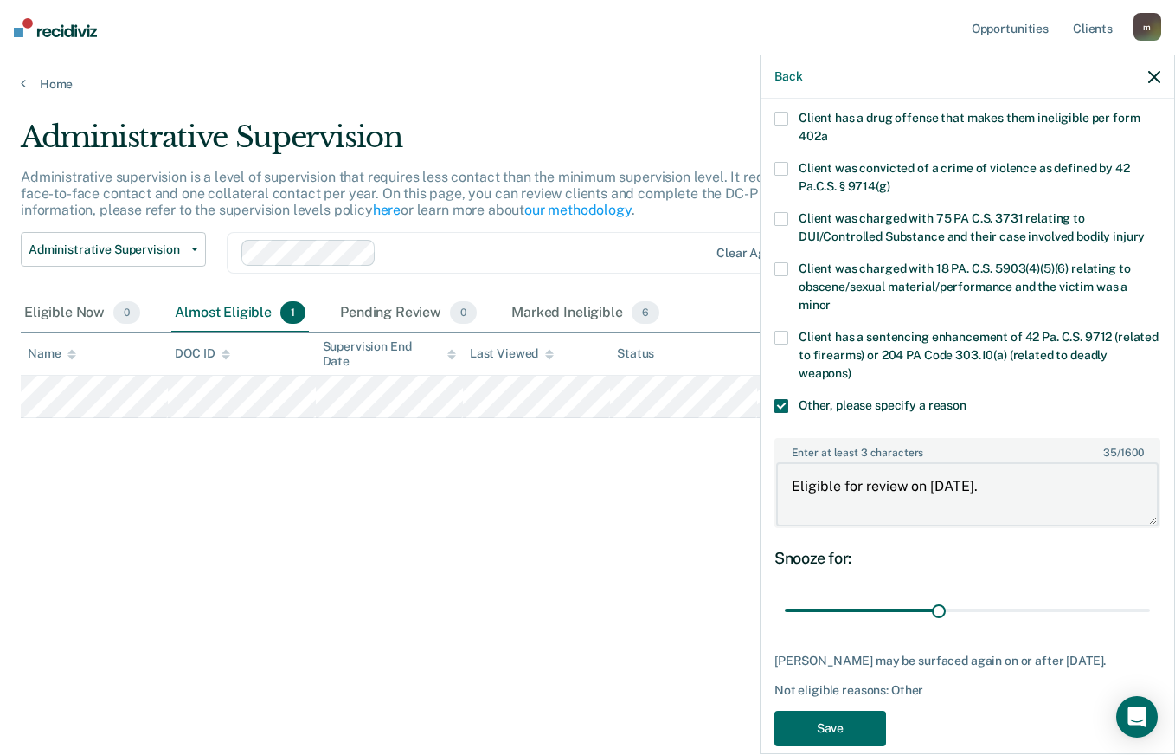
scroll to position [374, 0]
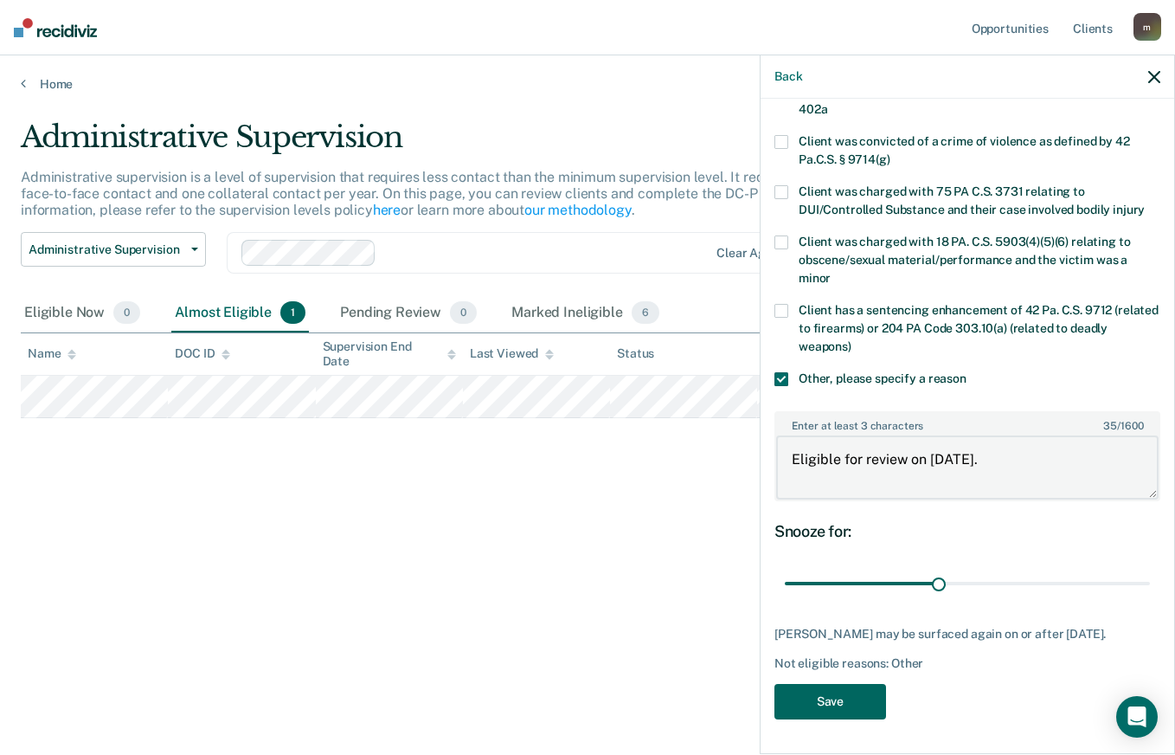
type textarea "Eligible for review on [DATE]."
click at [854, 699] on button "Save" at bounding box center [831, 701] width 112 height 35
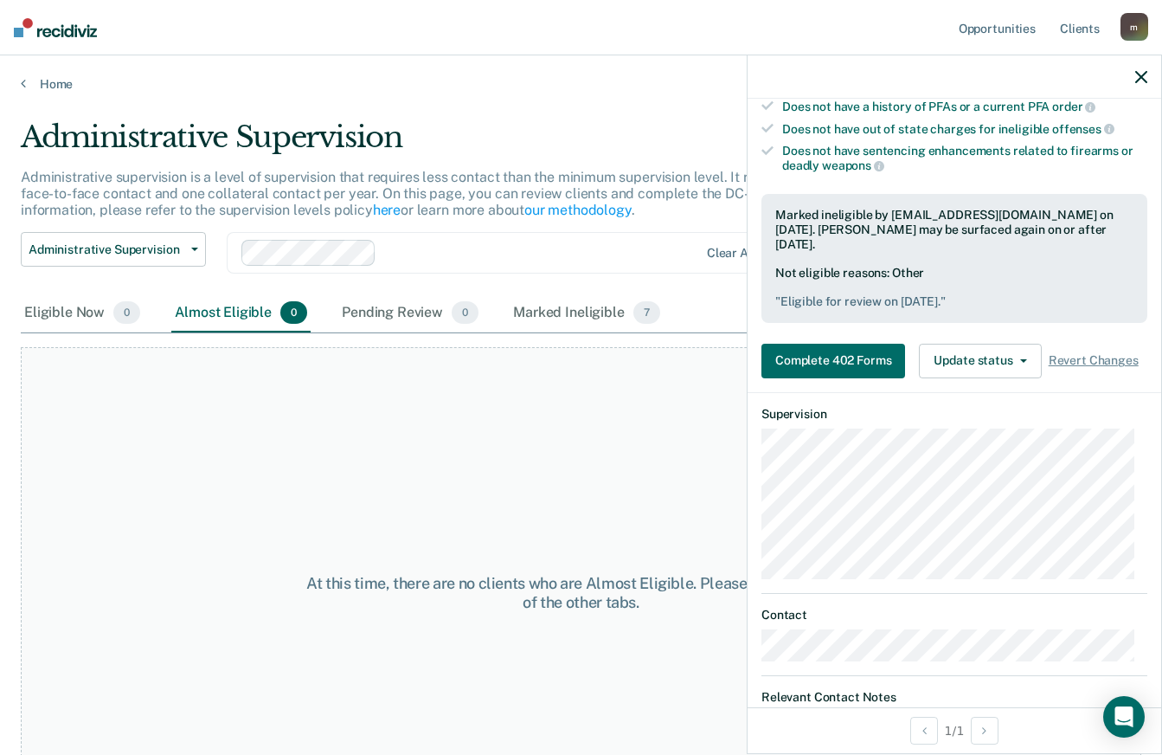
click at [1138, 72] on icon "button" at bounding box center [1141, 77] width 12 height 12
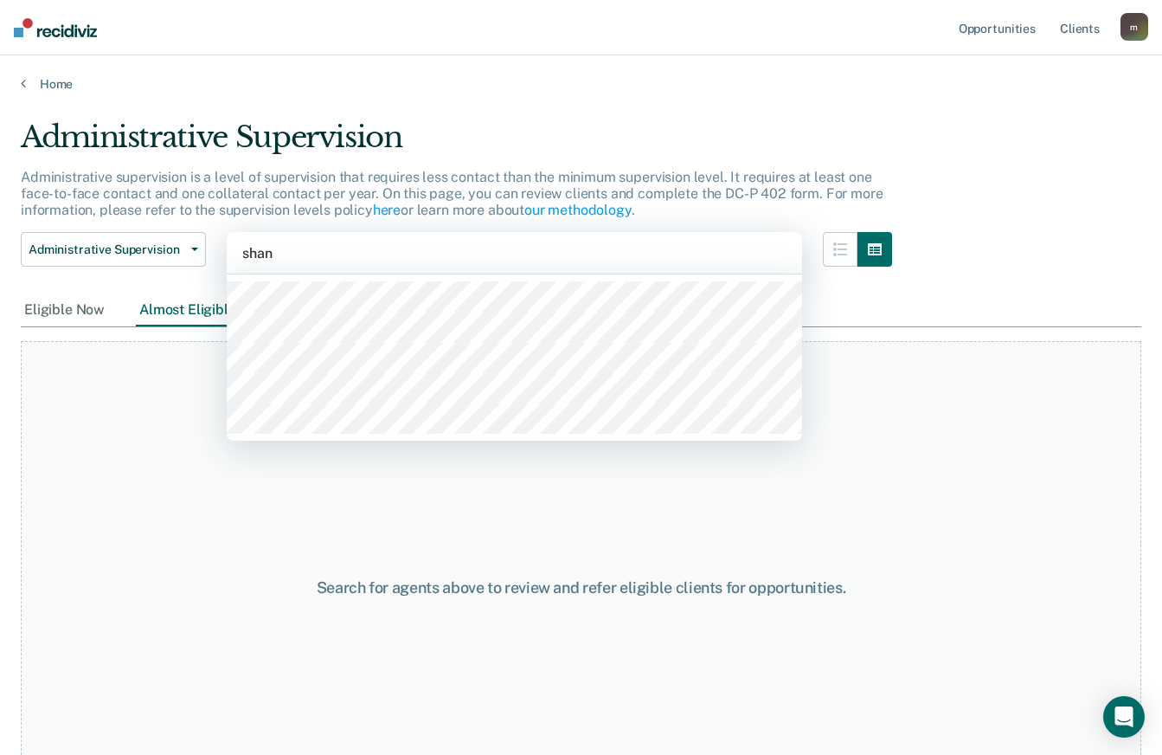
type input "[PERSON_NAME]"
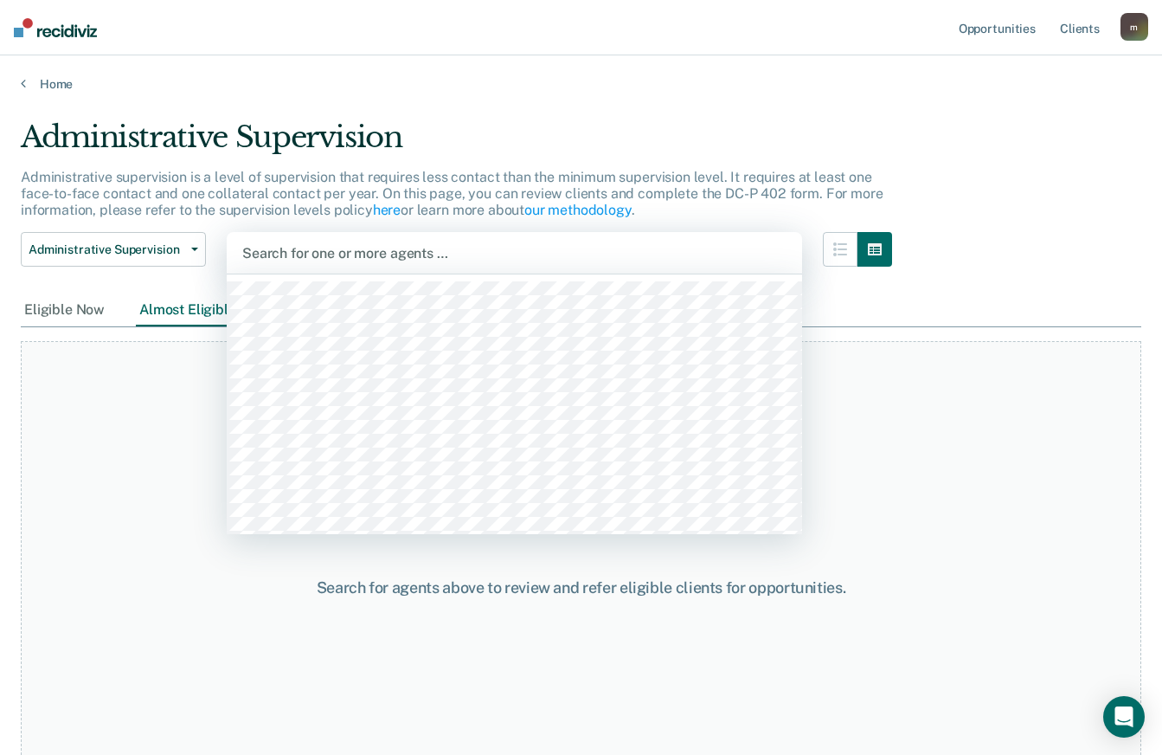
drag, startPoint x: 338, startPoint y: 267, endPoint x: 332, endPoint y: 252, distance: 16.7
click at [332, 252] on div at bounding box center [514, 253] width 544 height 20
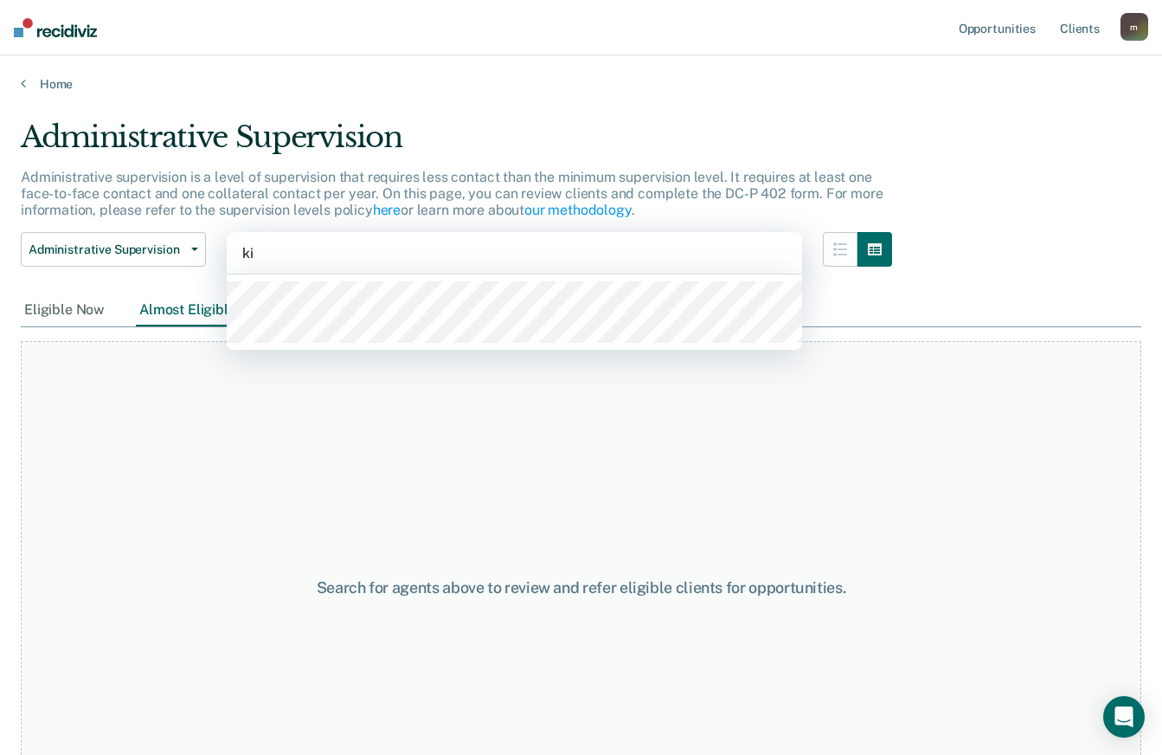
type input "k"
type input "[PERSON_NAME]"
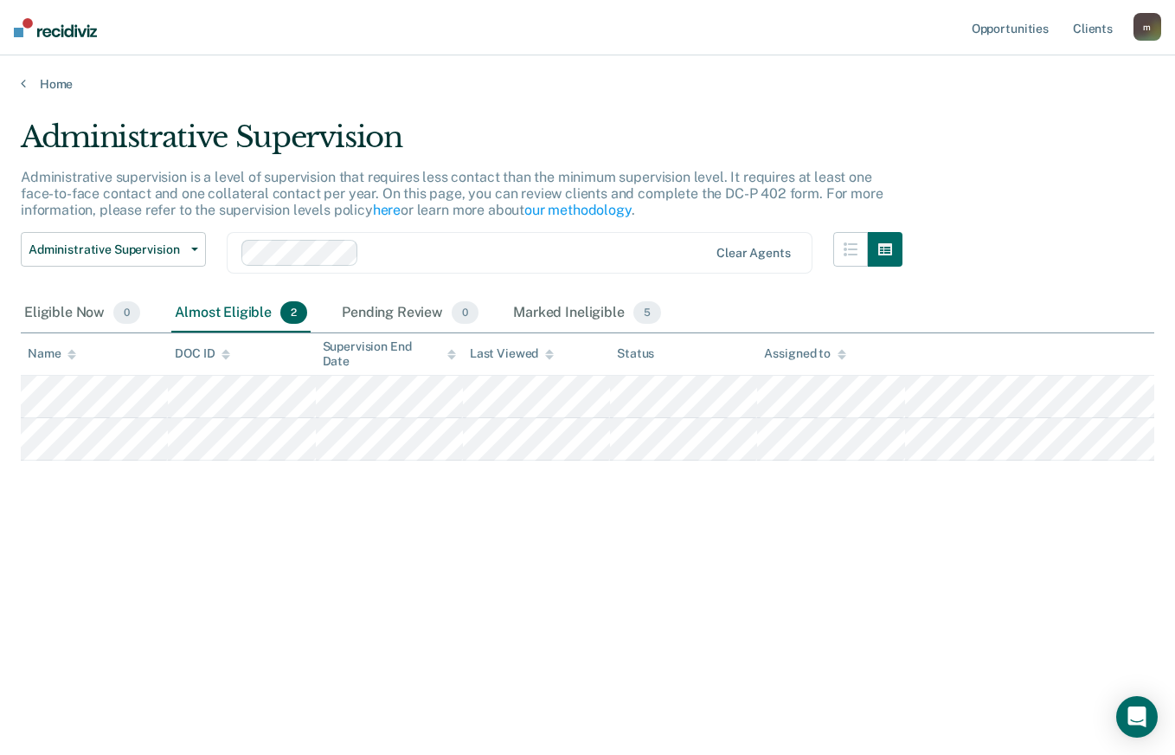
click at [814, 686] on main "Administrative Supervision Administrative supervision is a level of supervision…" at bounding box center [587, 421] width 1175 height 658
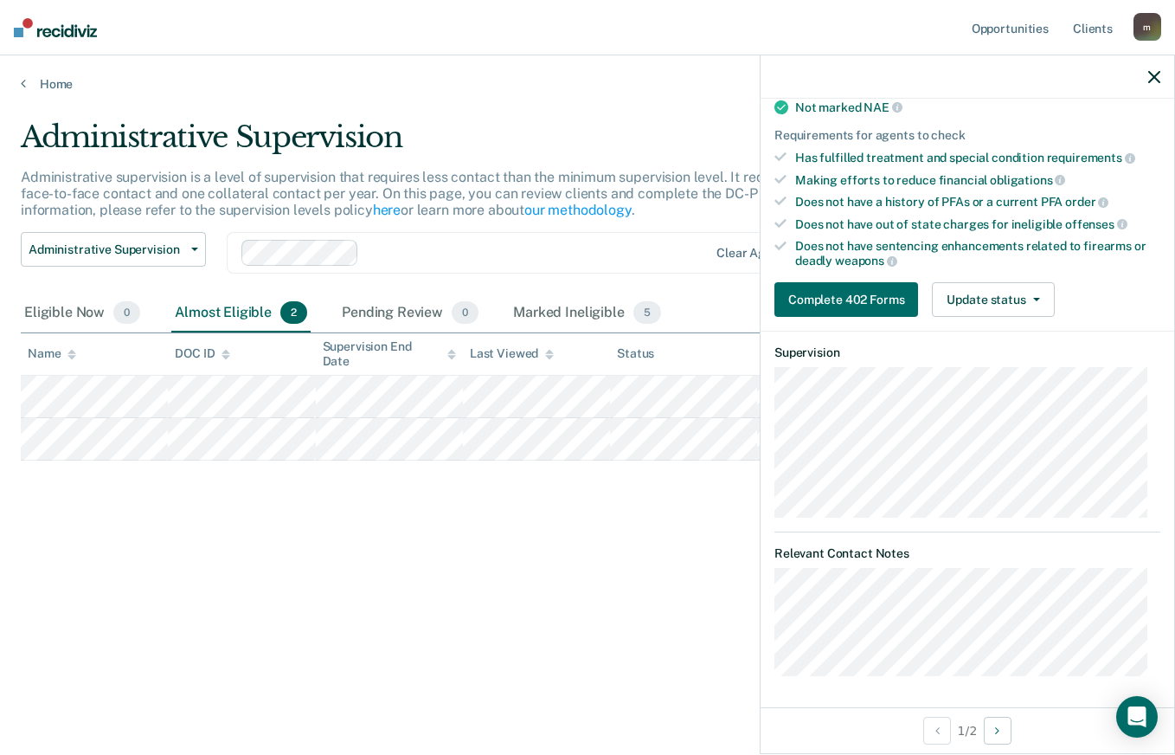
scroll to position [280, 0]
click at [1025, 308] on button "Update status" at bounding box center [993, 298] width 122 height 35
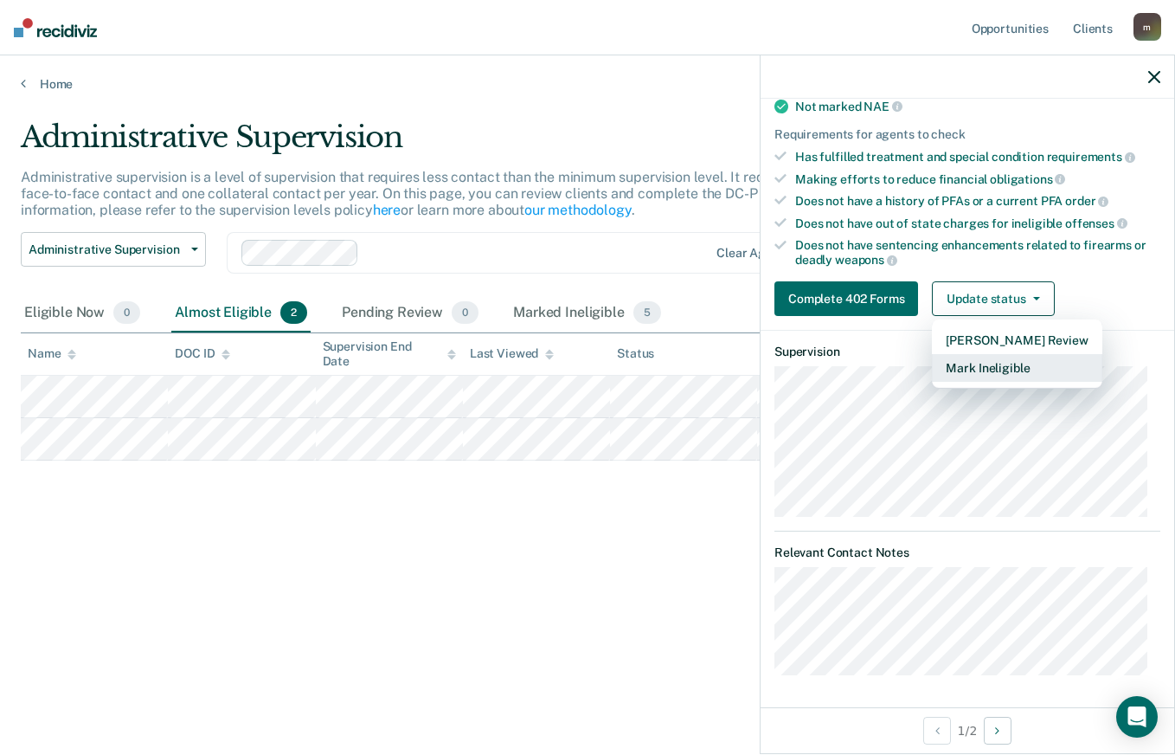
click at [1018, 363] on button "Mark Ineligible" at bounding box center [1017, 368] width 170 height 28
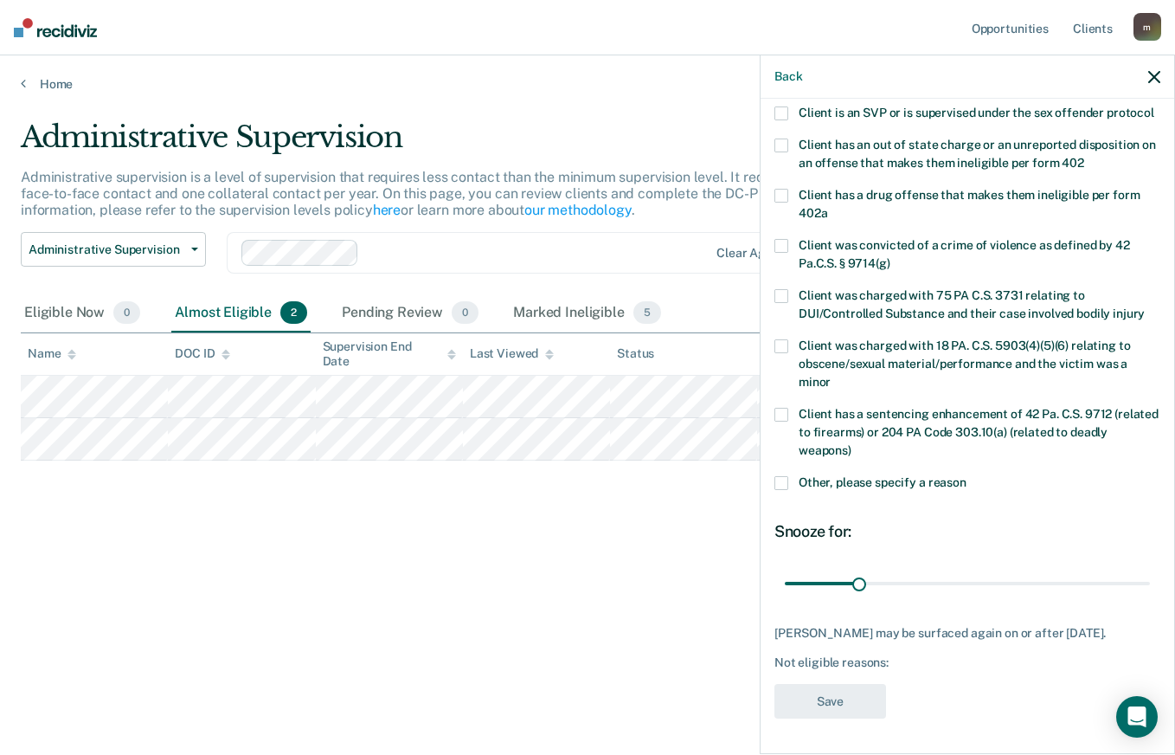
click at [780, 476] on span at bounding box center [782, 483] width 14 height 14
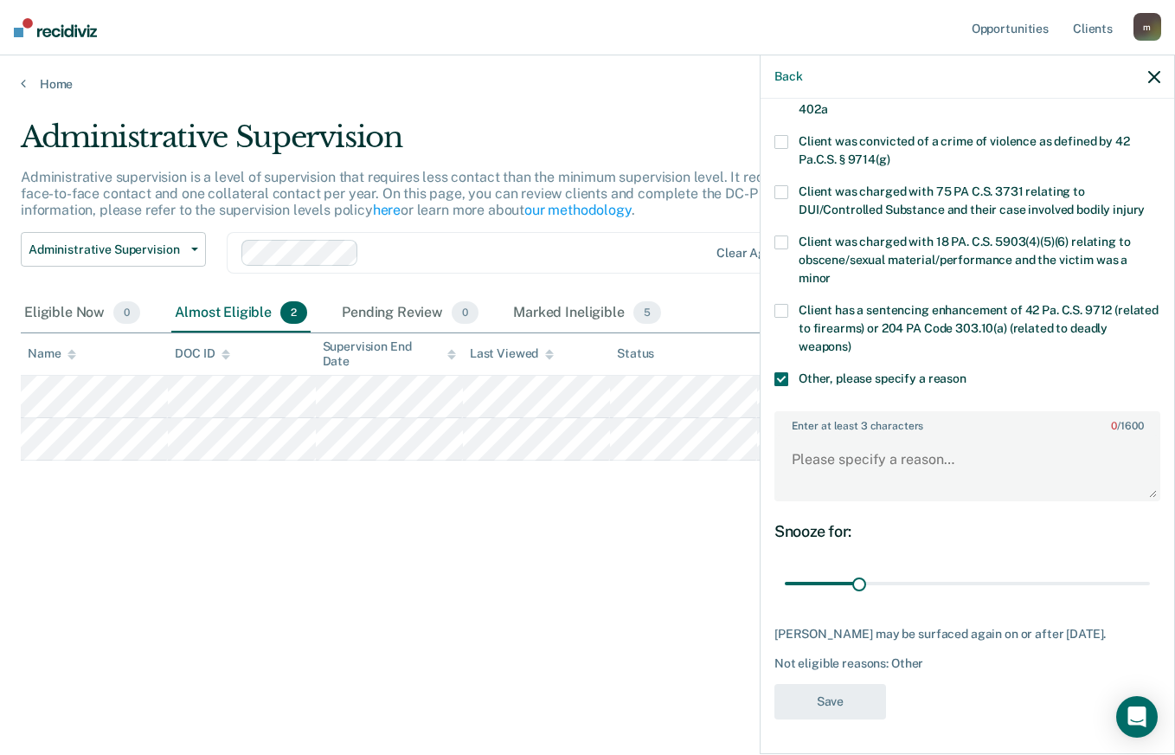
scroll to position [374, 0]
click at [887, 446] on textarea "Enter at least 3 characters 0 / 1600" at bounding box center [967, 467] width 383 height 64
click at [681, 686] on main "Administrative Supervision Administrative supervision is a level of supervision…" at bounding box center [587, 421] width 1175 height 658
click at [950, 443] on textarea "Eligible for review on [DATE]." at bounding box center [967, 467] width 383 height 64
type textarea "Eligible for review on [DATE]."
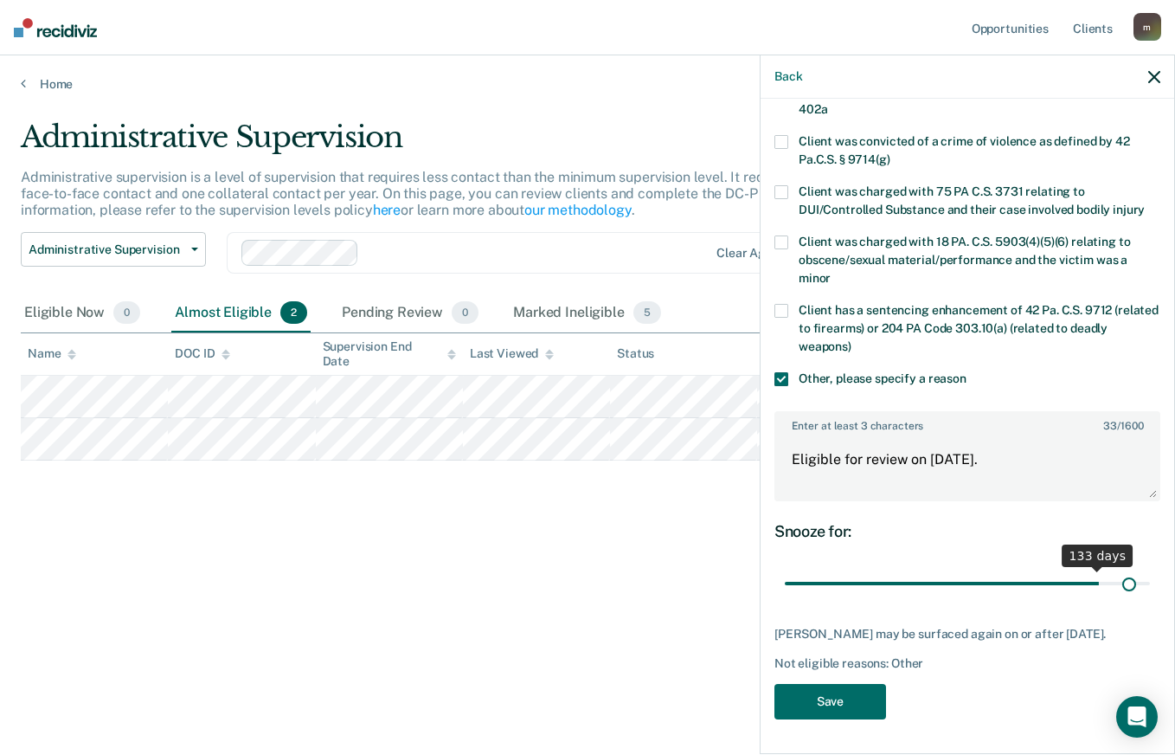
scroll to position [359, 0]
drag, startPoint x: 858, startPoint y: 571, endPoint x: 1137, endPoint y: 575, distance: 278.7
type input "152"
click at [1137, 575] on input "range" at bounding box center [967, 584] width 365 height 30
click at [845, 707] on button "Save" at bounding box center [831, 701] width 112 height 35
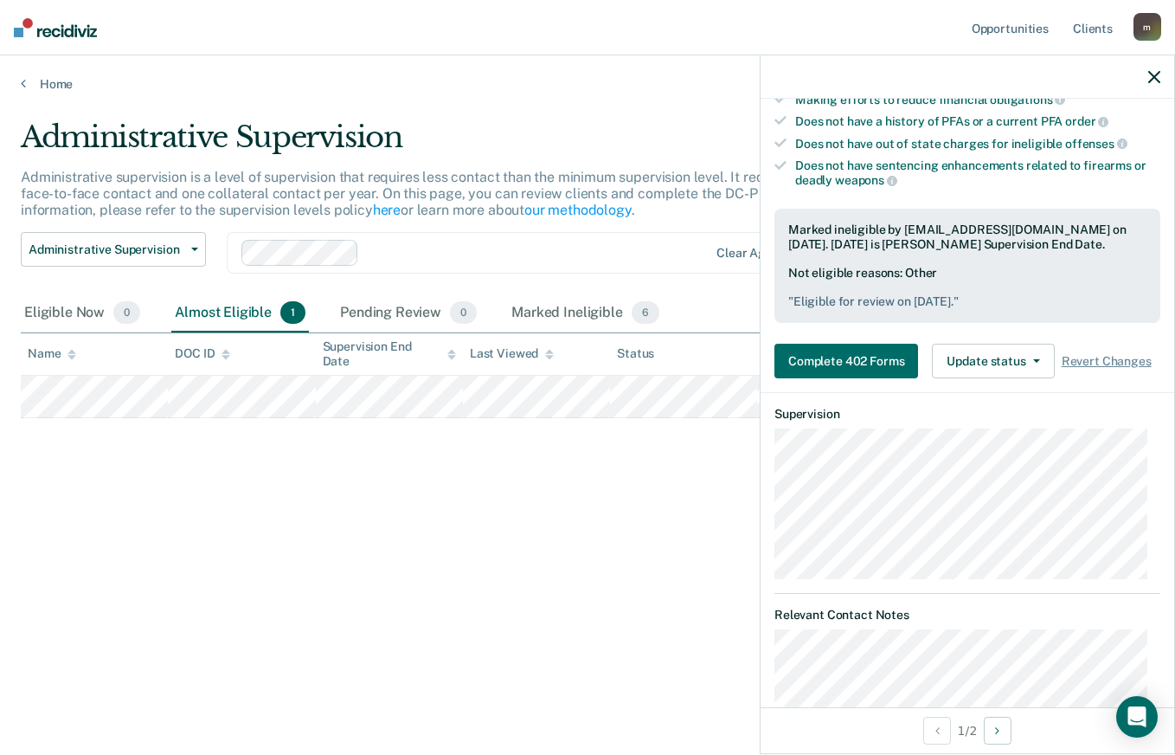
click at [1152, 80] on icon "button" at bounding box center [1154, 77] width 12 height 12
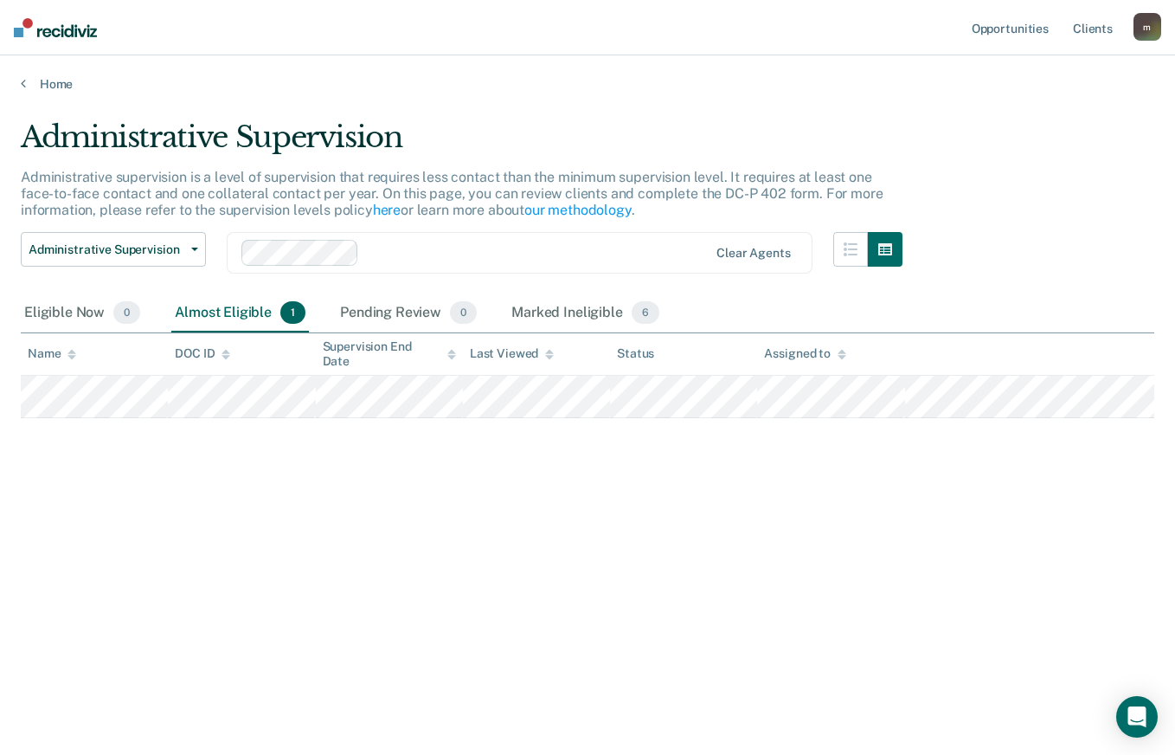
click at [793, 671] on div "Administrative Supervision Administrative supervision is a level of supervision…" at bounding box center [588, 399] width 1134 height 561
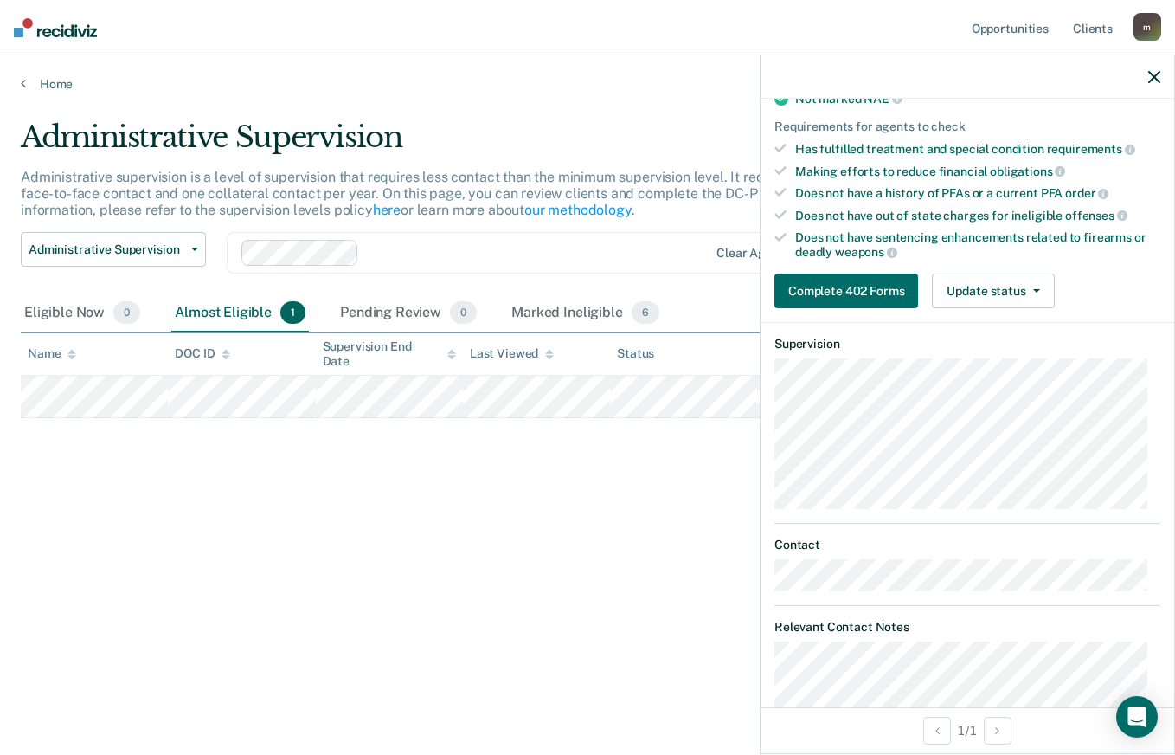
scroll to position [346, 0]
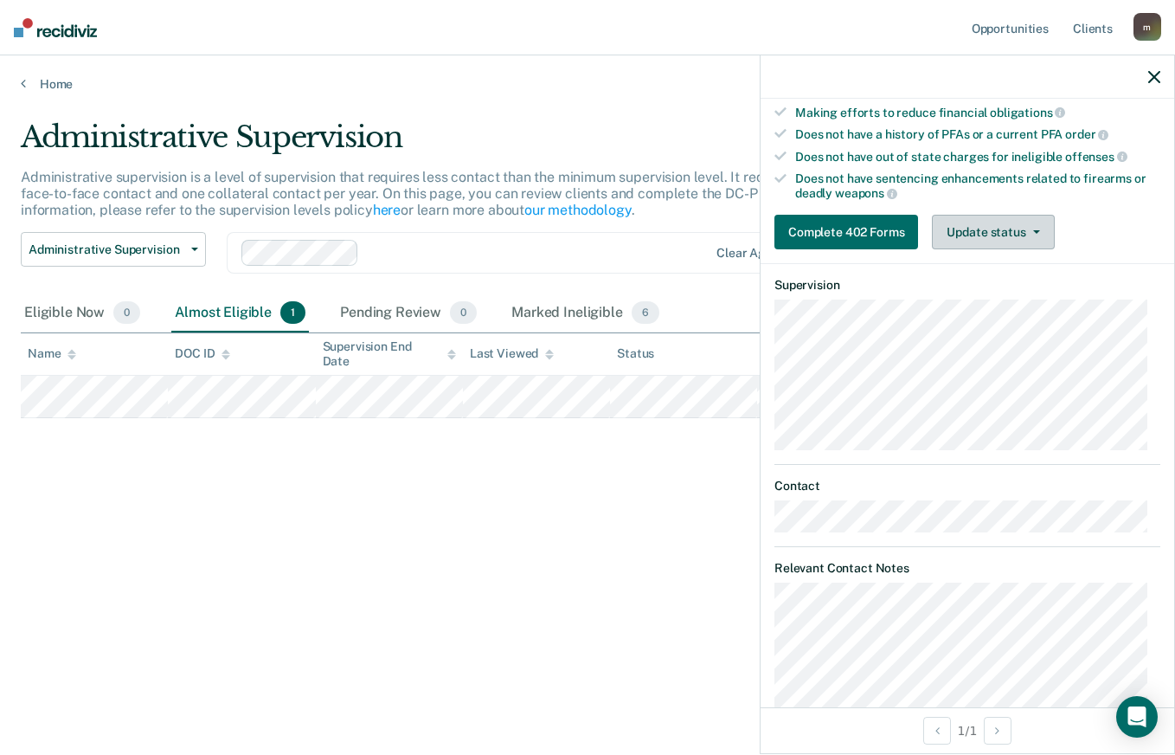
click at [1009, 246] on button "Update status" at bounding box center [993, 232] width 122 height 35
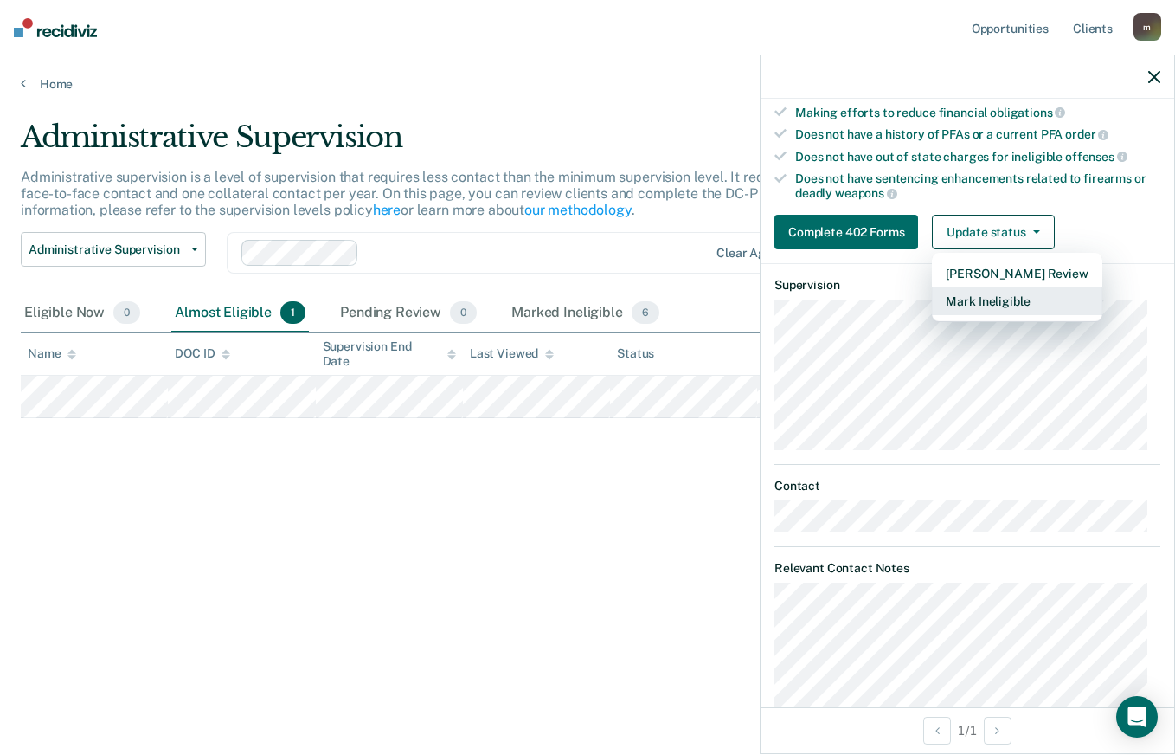
click at [993, 305] on button "Mark Ineligible" at bounding box center [1017, 301] width 170 height 28
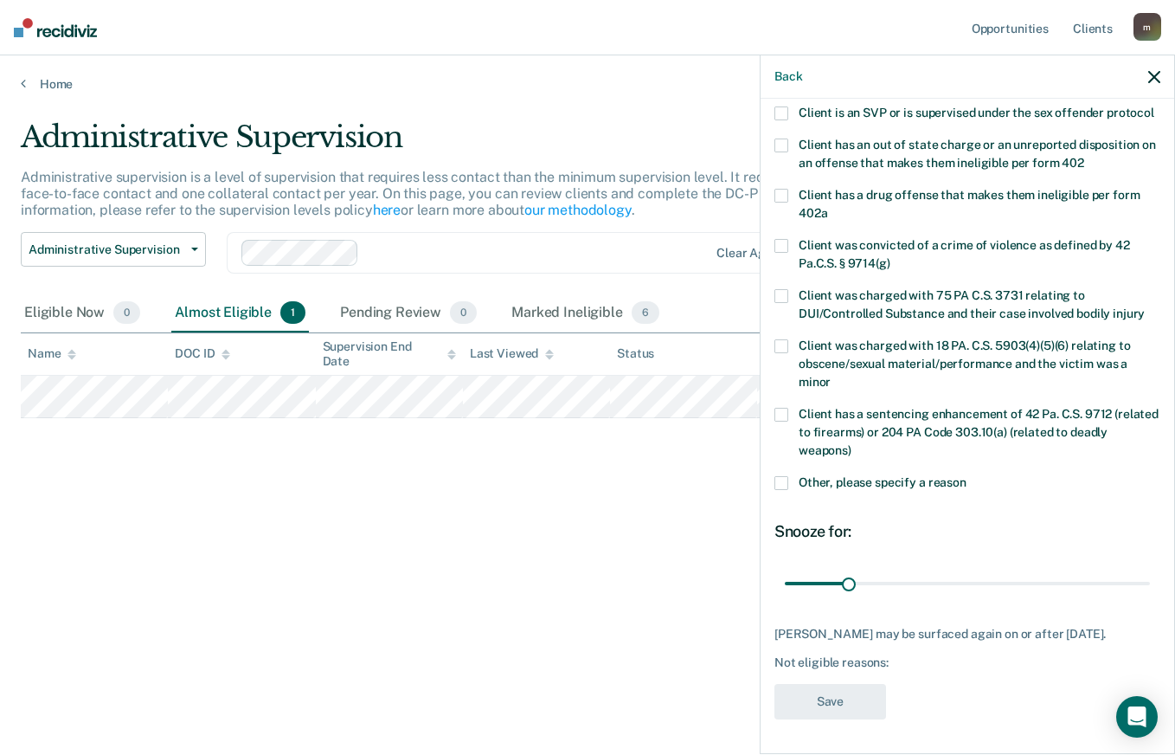
scroll to position [269, 0]
drag, startPoint x: 846, startPoint y: 571, endPoint x: 1118, endPoint y: 589, distance: 272.3
type input "174"
click at [1118, 589] on input "range" at bounding box center [967, 583] width 365 height 30
click at [786, 476] on span at bounding box center [782, 483] width 14 height 14
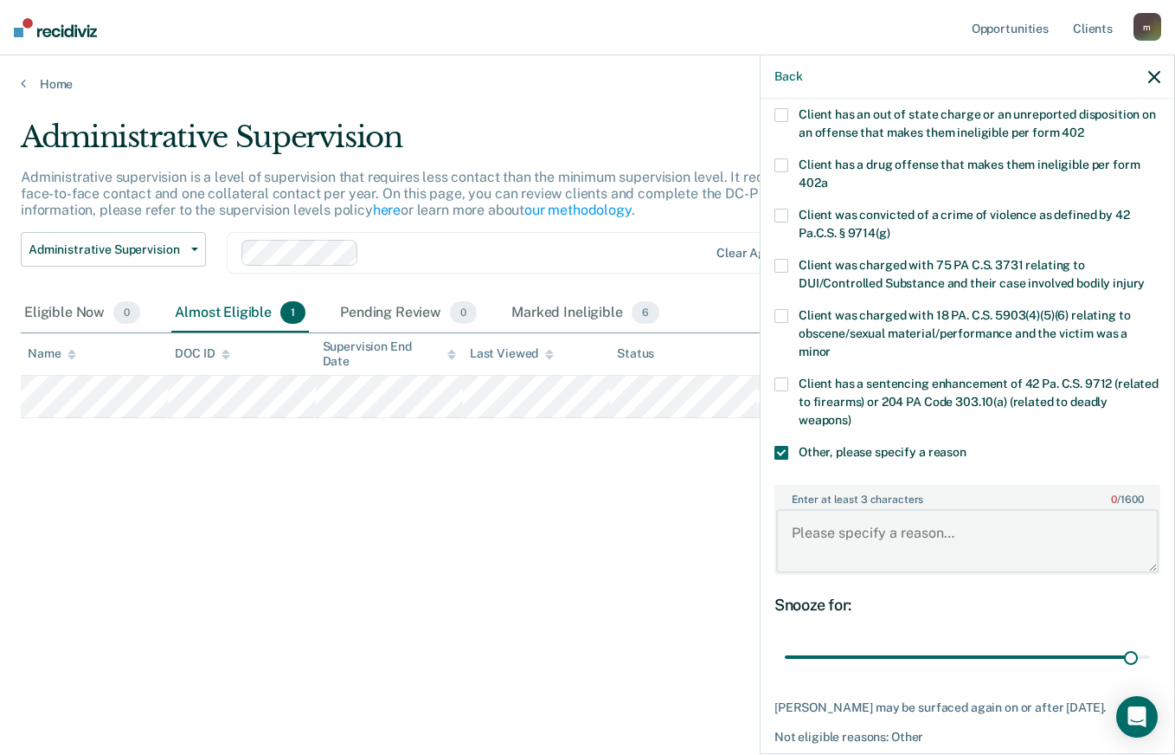
click at [903, 534] on textarea "Enter at least 3 characters 0 / 1600" at bounding box center [967, 541] width 383 height 64
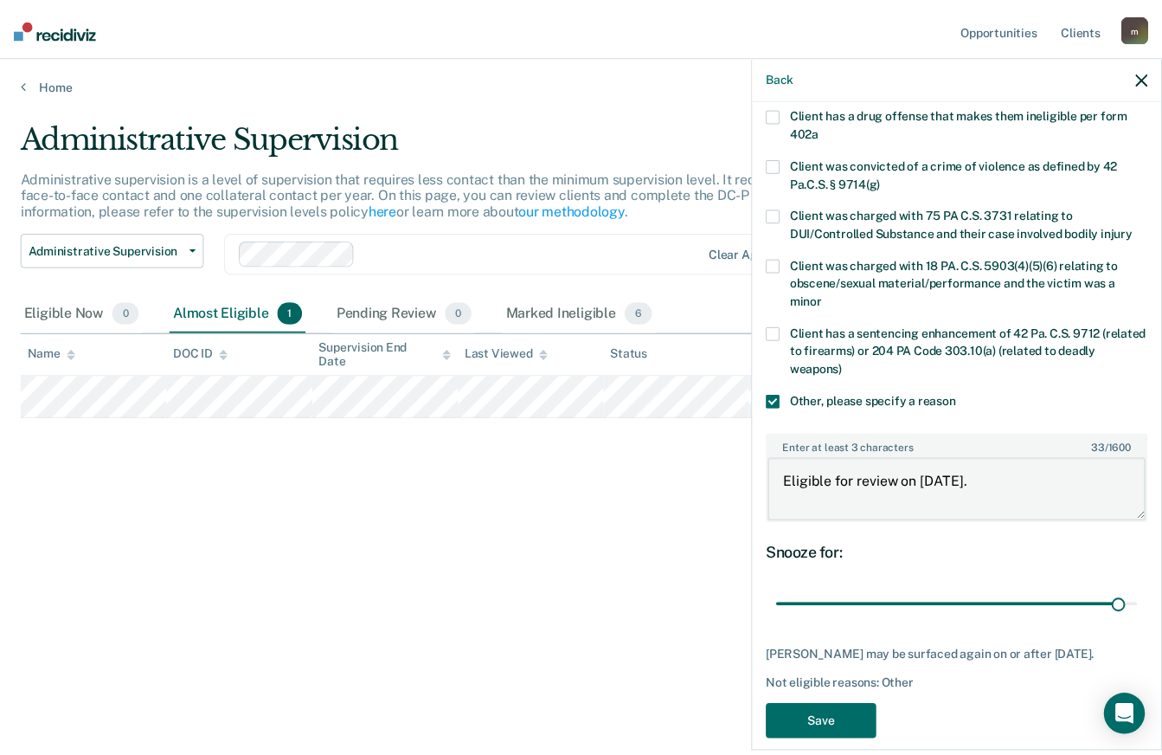
scroll to position [374, 0]
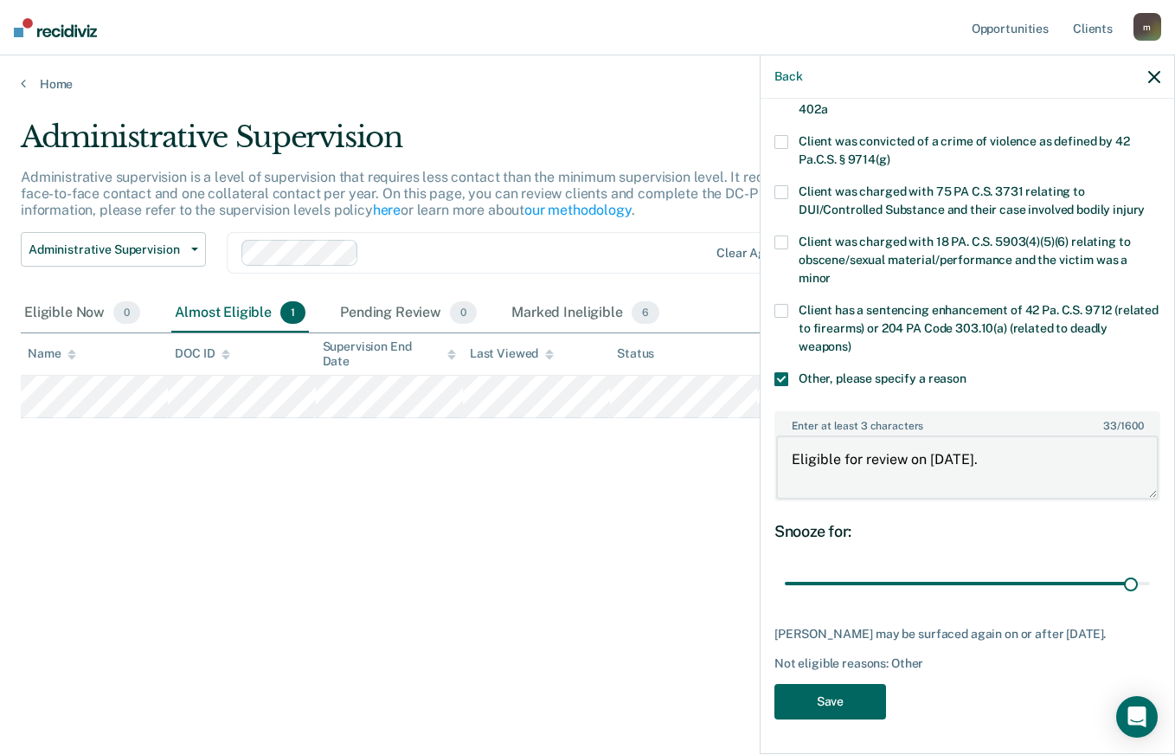
type textarea "Eligible for review on [DATE]."
click at [833, 705] on button "Save" at bounding box center [831, 701] width 112 height 35
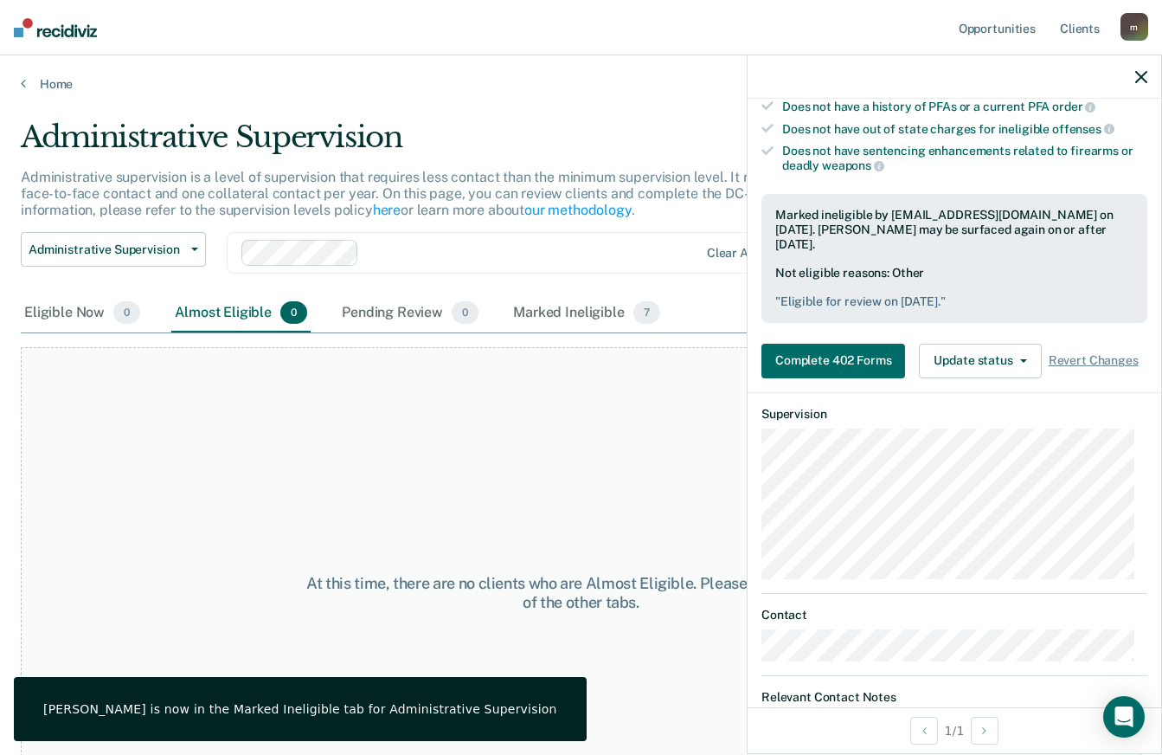
click at [1142, 74] on icon "button" at bounding box center [1141, 77] width 12 height 12
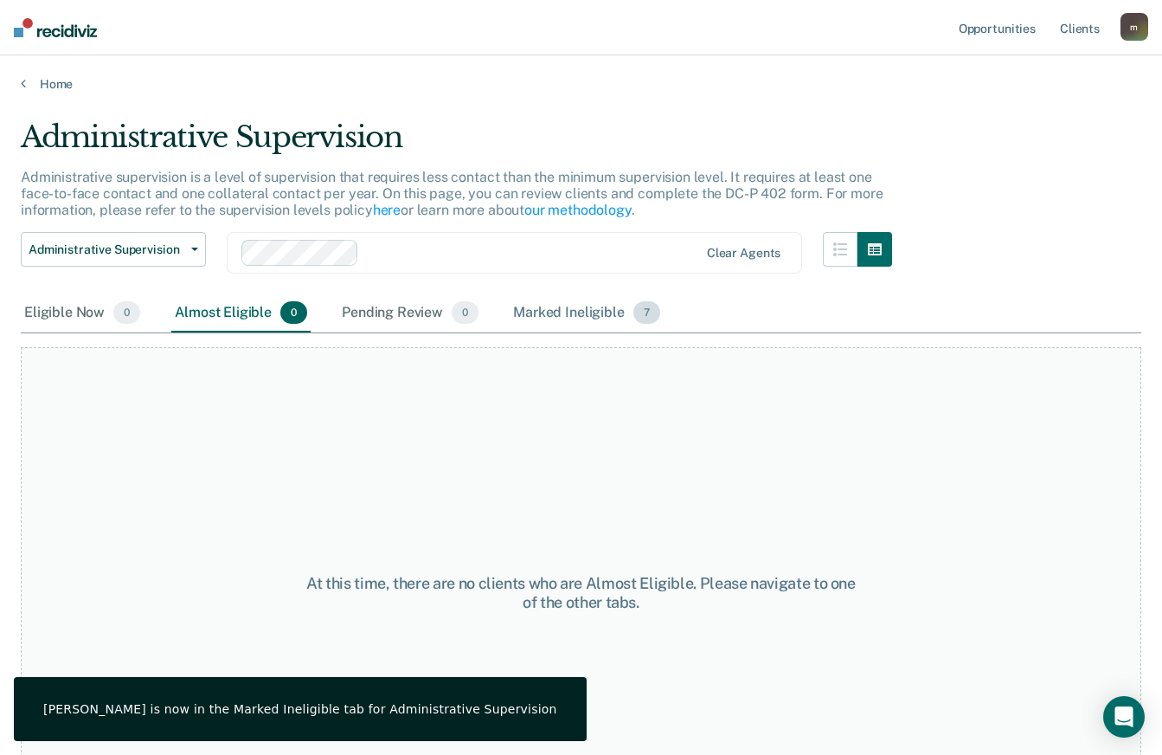
click at [550, 321] on div "Marked Ineligible 7" at bounding box center [587, 313] width 154 height 38
